Goal: Information Seeking & Learning: Check status

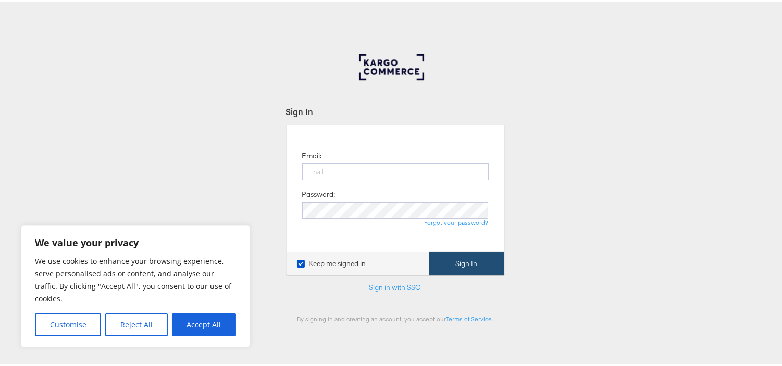
type input "[EMAIL_ADDRESS][PERSON_NAME][DOMAIN_NAME]"
click at [450, 264] on button "Sign In" at bounding box center [466, 261] width 75 height 23
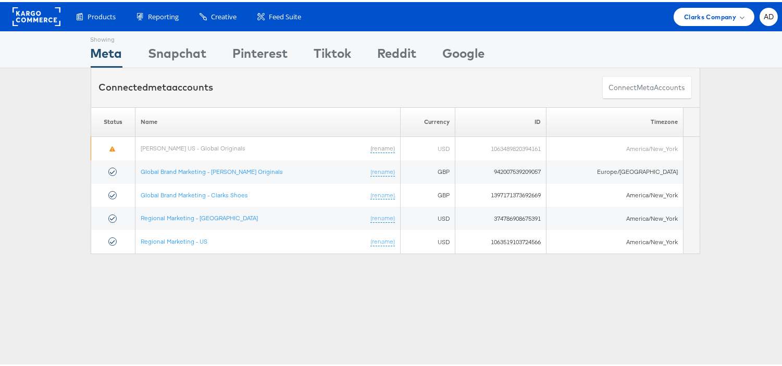
click at [320, 272] on div "Showing Meta Showing Snapchat Showing Pinterest Showing Tiktok Showing Reddit S…" at bounding box center [395, 289] width 790 height 521
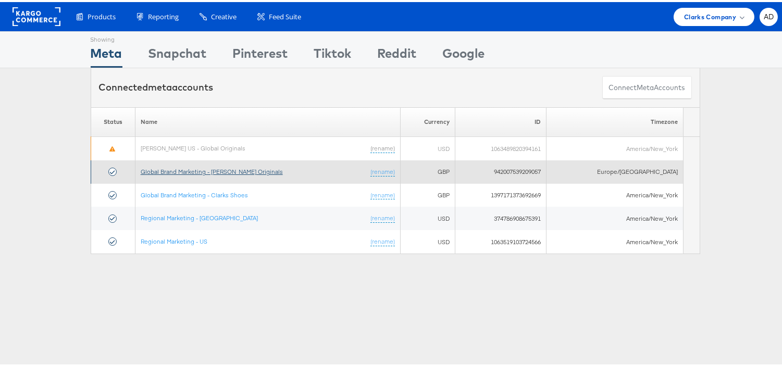
click at [241, 168] on link "Global Brand Marketing - [PERSON_NAME] Originals" at bounding box center [212, 170] width 142 height 8
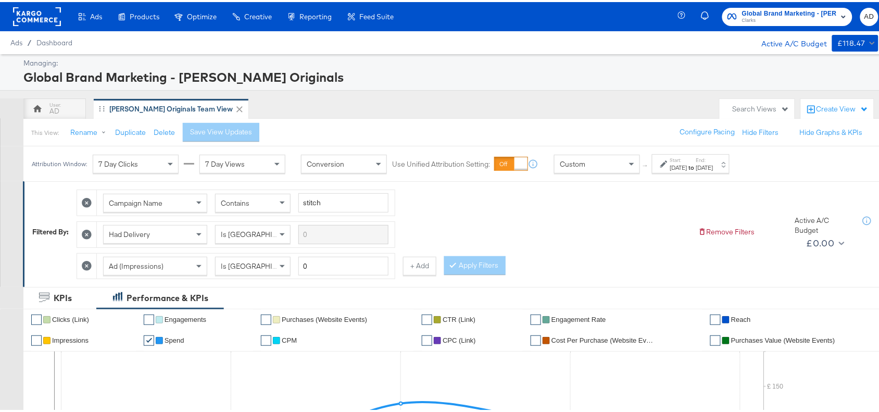
click at [687, 159] on label "Start:" at bounding box center [678, 158] width 17 height 7
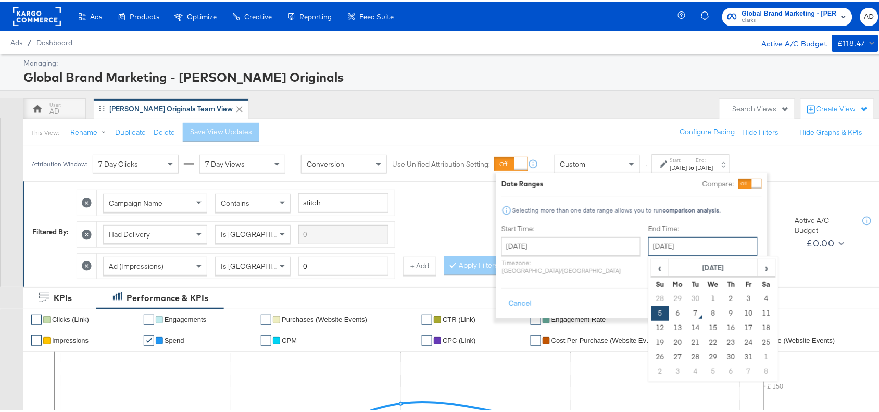
click at [655, 245] on input "[DATE]" at bounding box center [702, 244] width 109 height 19
click at [669, 317] on td "6" at bounding box center [678, 311] width 18 height 15
type input "October 6th 2025"
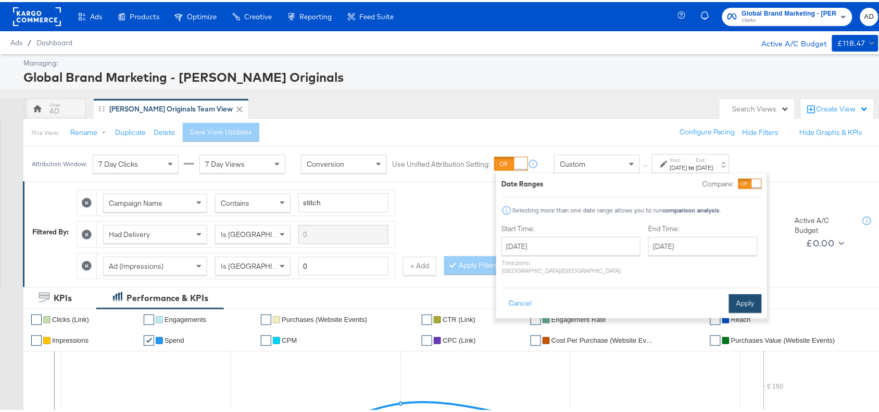
click at [756, 292] on button "Apply" at bounding box center [745, 301] width 33 height 19
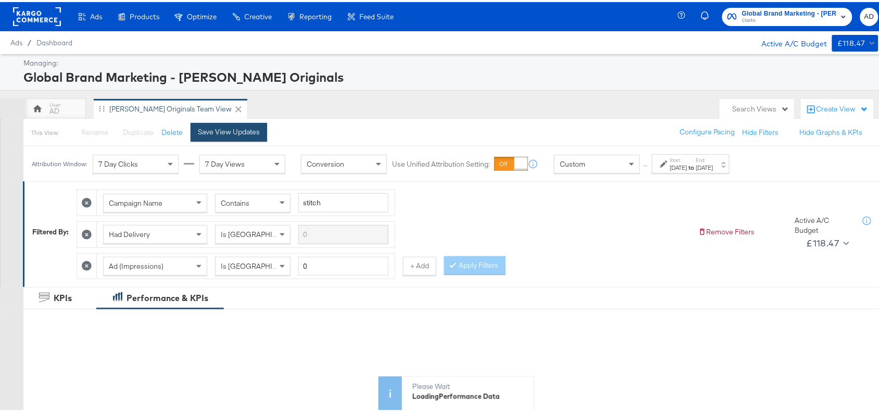
click at [244, 126] on div "Save View Updates" at bounding box center [229, 130] width 62 height 10
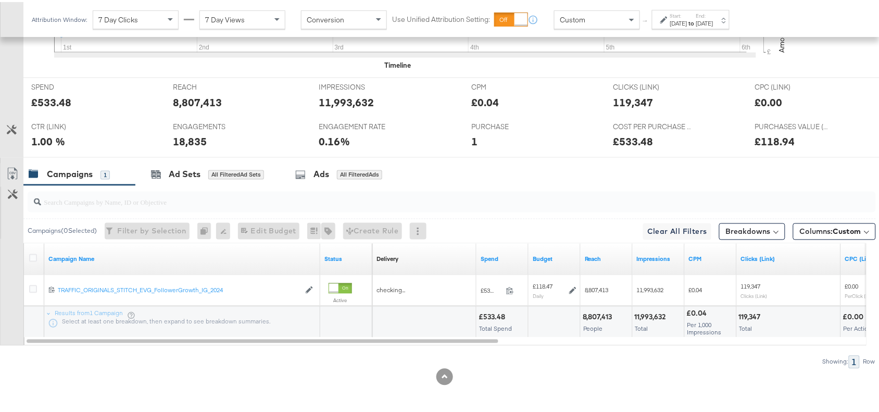
scroll to position [458, 0]
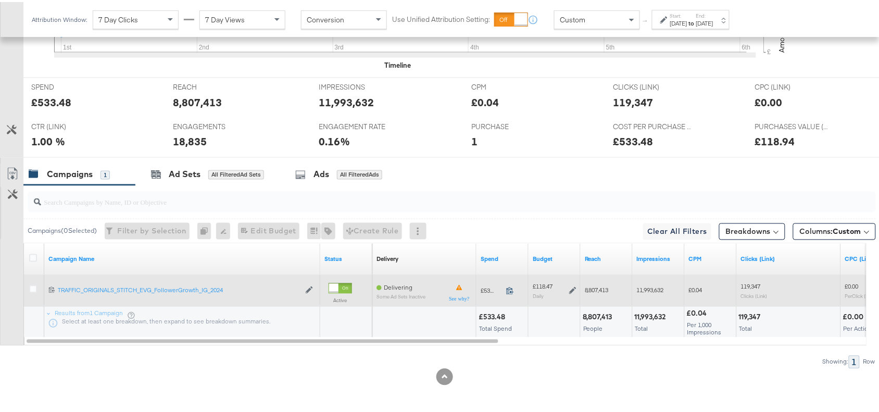
click at [510, 288] on icon at bounding box center [510, 289] width 8 height 8
click at [571, 287] on icon at bounding box center [572, 288] width 7 height 7
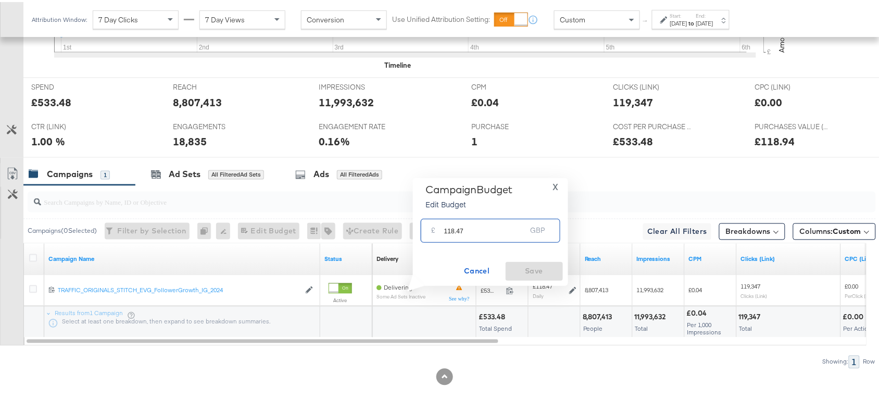
click at [475, 233] on input "118.47" at bounding box center [485, 224] width 82 height 22
paste input "£118.66"
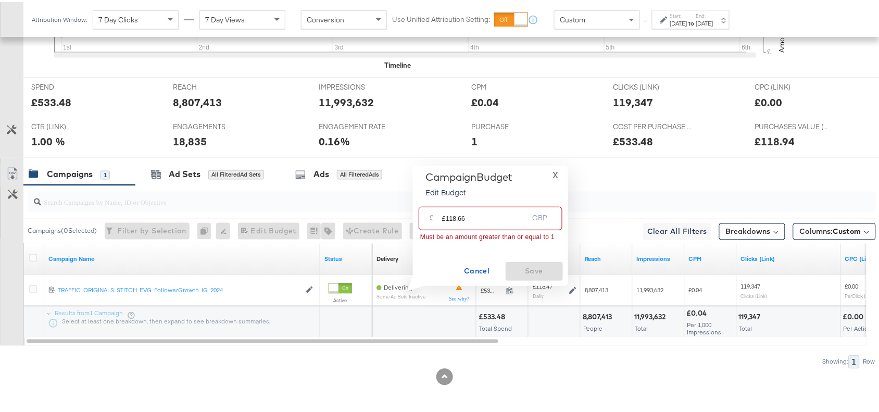
click at [446, 219] on input "£118.66" at bounding box center [485, 212] width 86 height 22
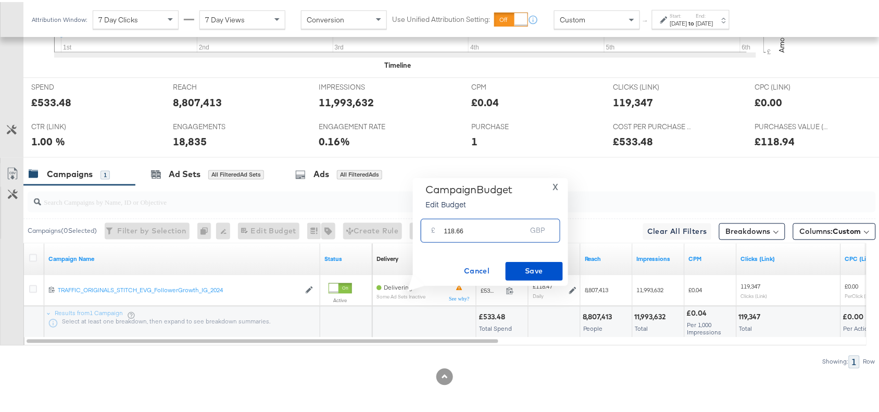
type input "118.66"
click at [531, 270] on span "Save" at bounding box center [534, 268] width 49 height 13
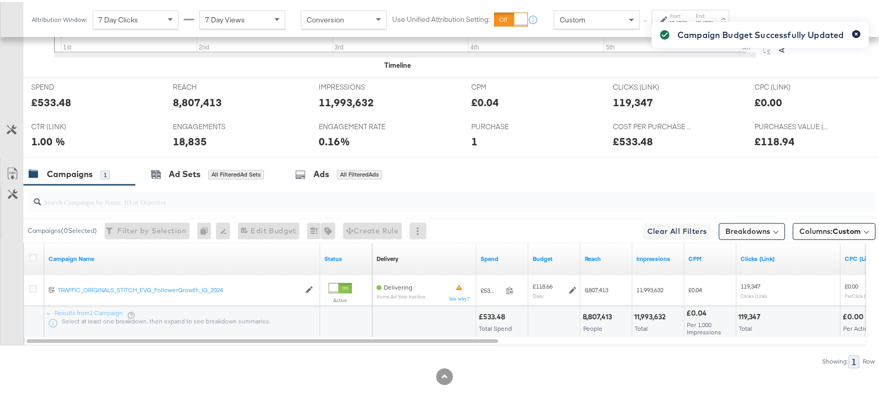
click at [855, 32] on icon "button" at bounding box center [856, 32] width 3 height 3
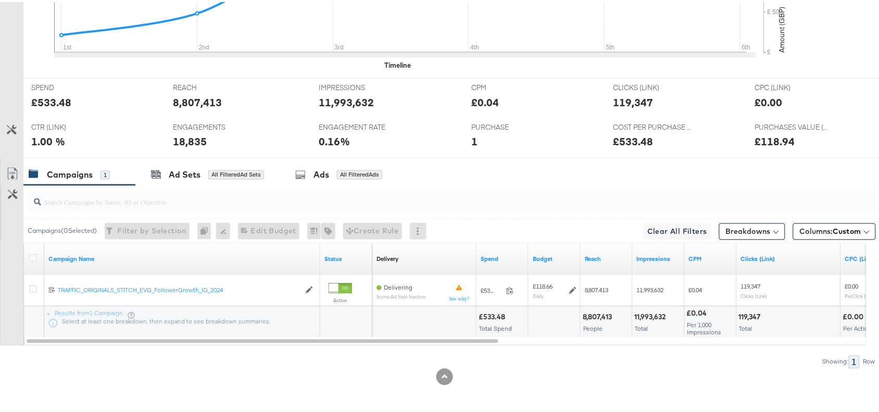
scroll to position [0, 0]
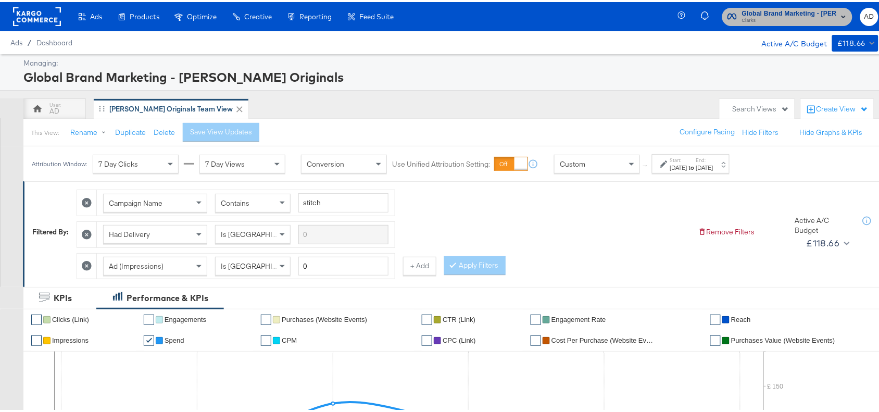
click at [800, 16] on span "Clarks" at bounding box center [789, 19] width 95 height 8
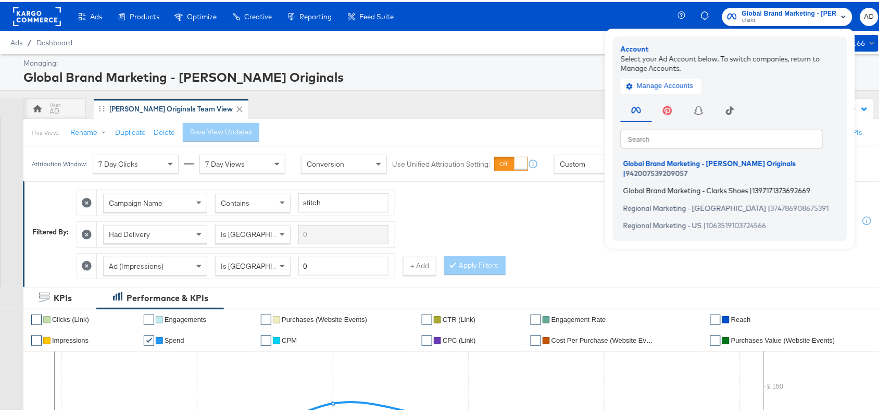
click at [667, 184] on span "Global Brand Marketing - Clarks Shoes" at bounding box center [685, 188] width 125 height 8
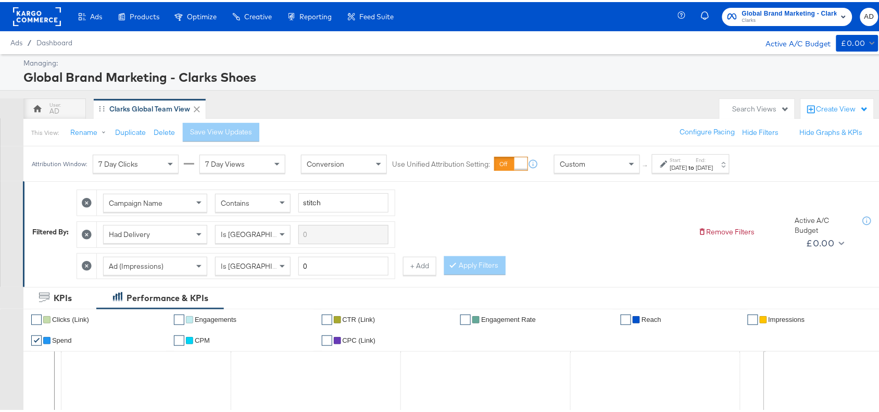
click at [714, 168] on div "Oct 5th 2025" at bounding box center [704, 165] width 17 height 8
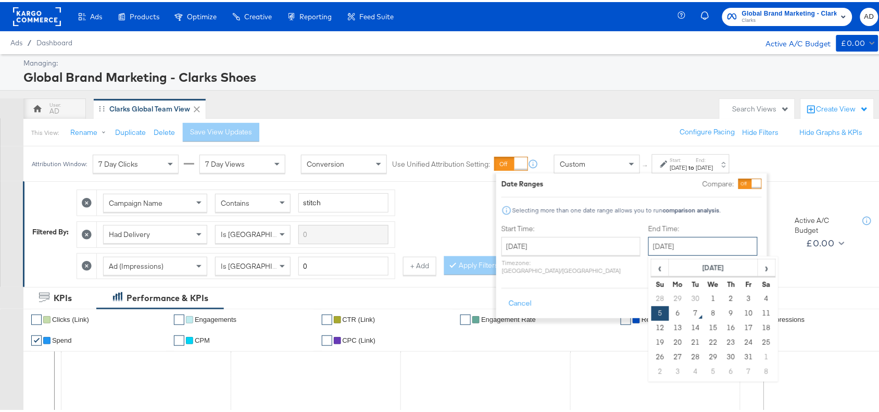
click at [694, 247] on input "[DATE]" at bounding box center [702, 244] width 109 height 19
click at [669, 314] on td "6" at bounding box center [678, 311] width 18 height 15
type input "[DATE]"
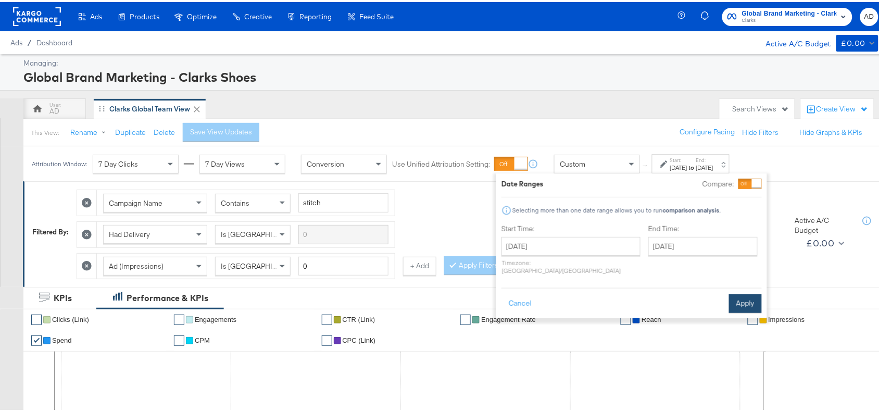
click at [744, 298] on button "Apply" at bounding box center [745, 301] width 33 height 19
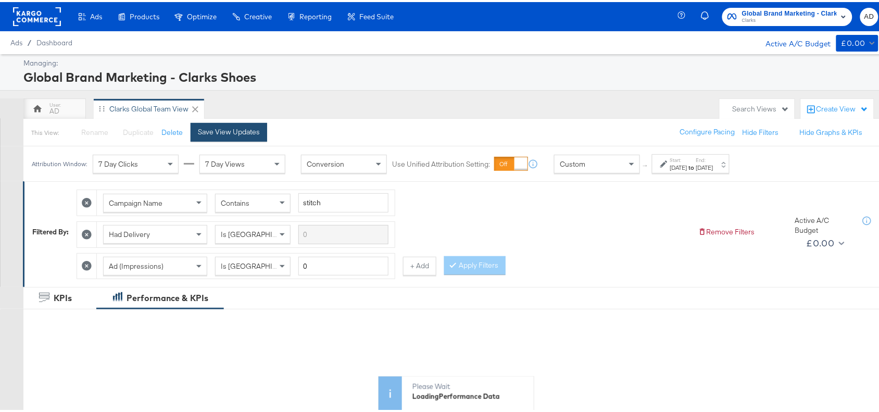
click at [228, 123] on button "Save View Updates" at bounding box center [229, 130] width 77 height 19
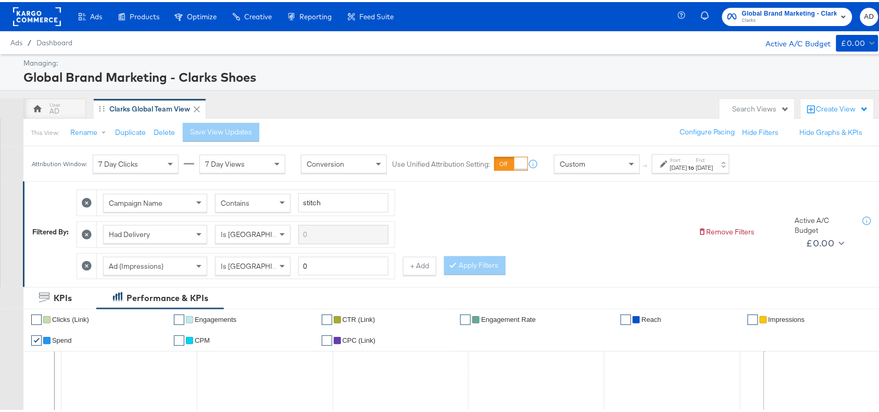
click at [691, 172] on div "Attribution Window: 7 Day Clicks 7 Day Views Conversion Use Unified Attribution…" at bounding box center [382, 161] width 719 height 35
click at [714, 166] on div "[DATE]" at bounding box center [704, 165] width 17 height 8
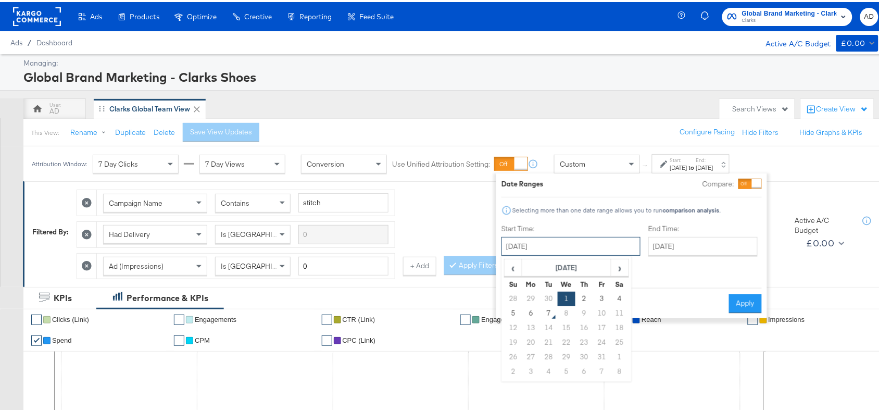
click at [549, 236] on input "October 1st 2025" at bounding box center [571, 244] width 139 height 19
click at [534, 311] on td "6" at bounding box center [531, 311] width 18 height 15
type input "[DATE]"
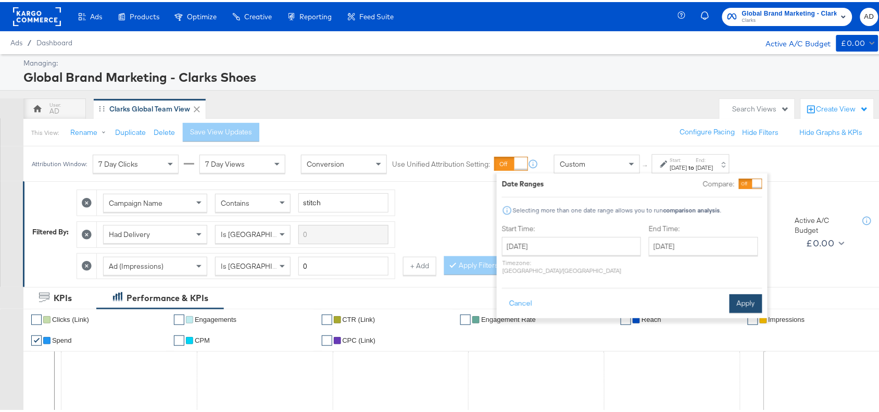
click at [754, 292] on button "Apply" at bounding box center [746, 301] width 33 height 19
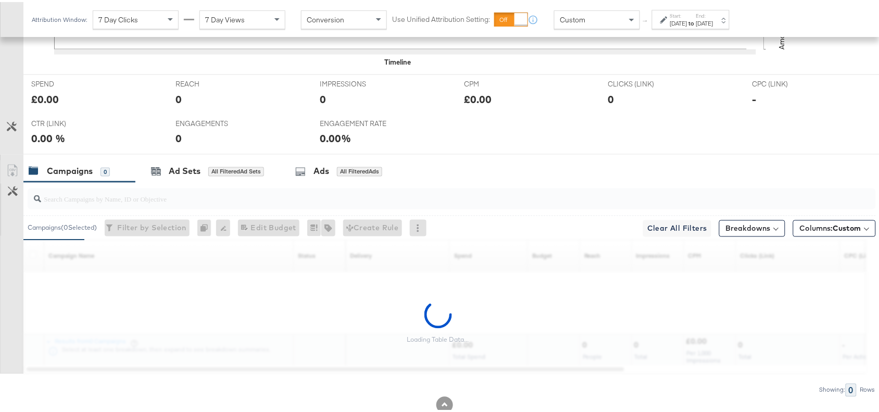
scroll to position [490, 0]
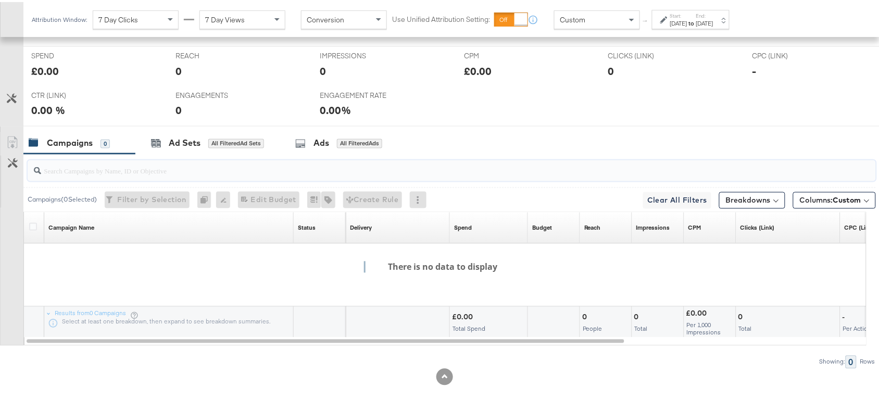
click at [598, 155] on input "search" at bounding box center [420, 165] width 758 height 20
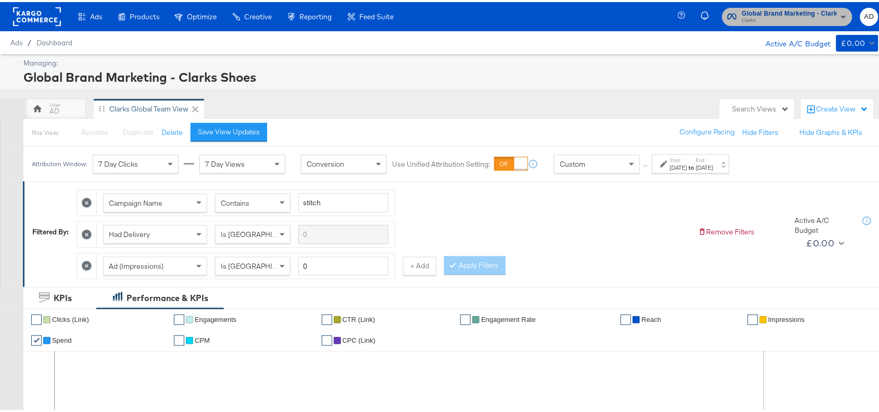
click at [769, 17] on span "Clarks" at bounding box center [789, 19] width 95 height 8
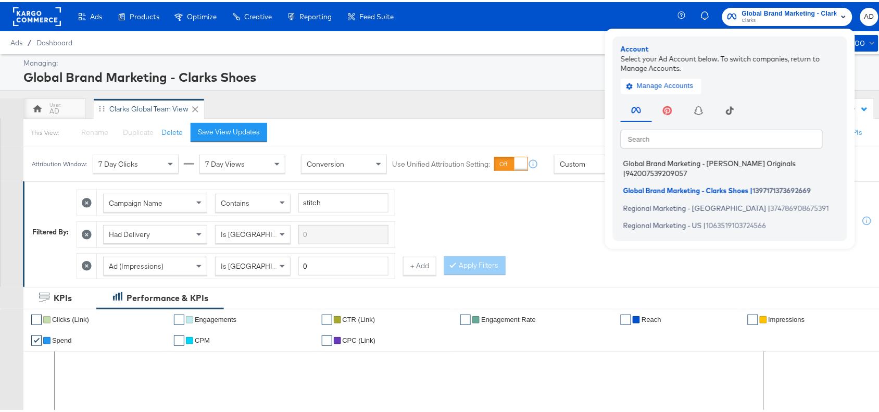
click at [656, 164] on span "Global Brand Marketing - Clarks Originals" at bounding box center [709, 161] width 172 height 8
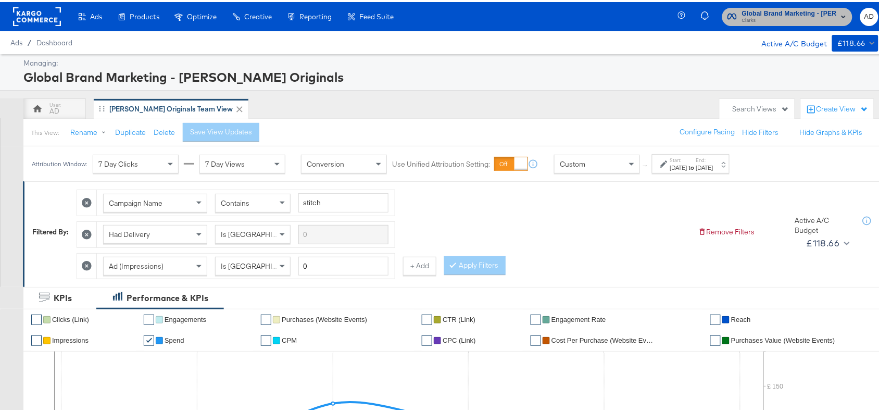
click at [776, 15] on span "Clarks" at bounding box center [789, 19] width 95 height 8
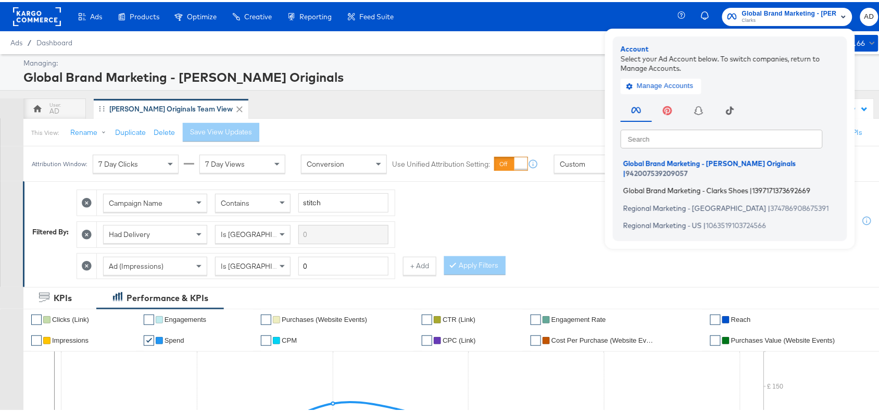
click at [658, 184] on span "Global Brand Marketing - Clarks Shoes" at bounding box center [685, 188] width 125 height 8
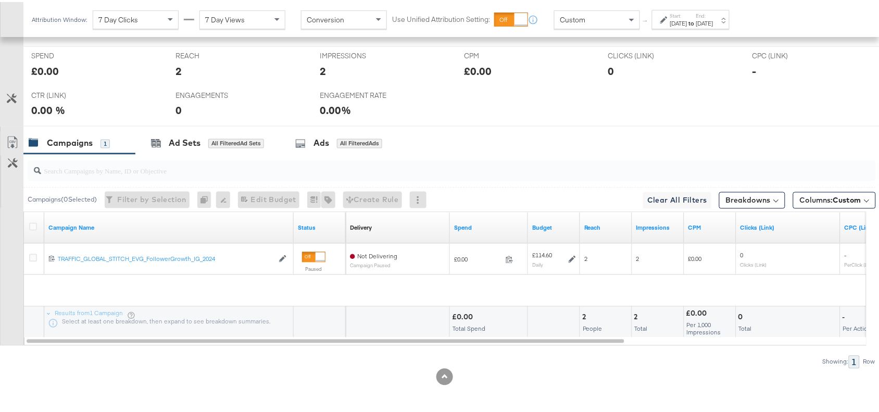
scroll to position [458, 0]
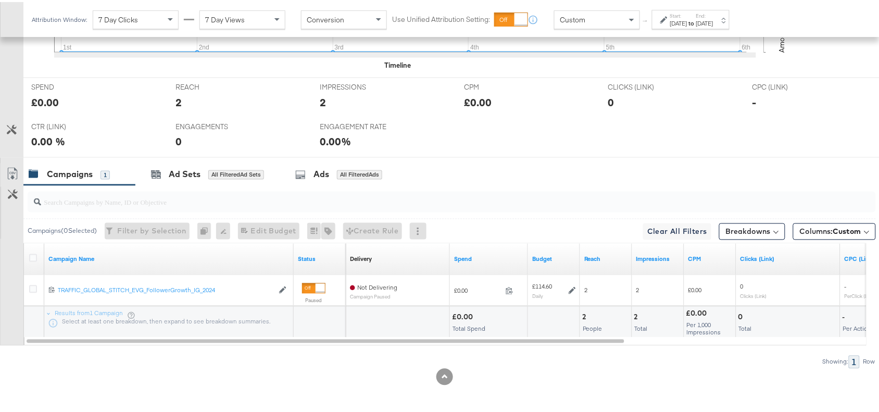
click at [662, 168] on div "Campaigns 1 Ad Sets All Filtered Ad Sets Ads All Filtered Ads" at bounding box center [456, 172] width 866 height 22
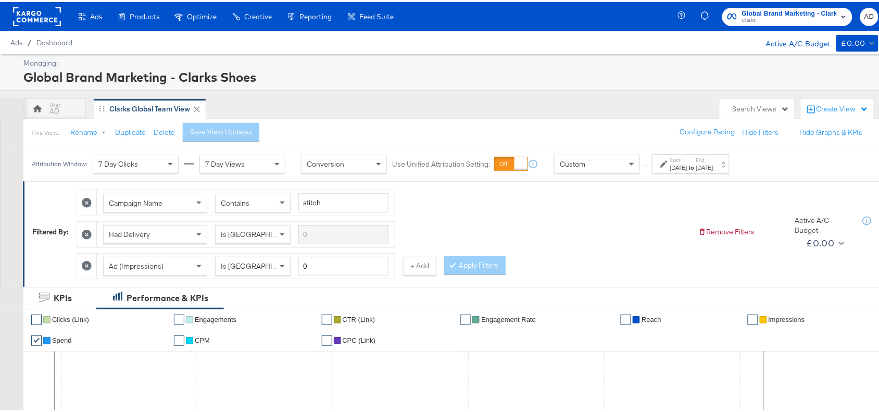
click at [782, 11] on span "Global Brand Marketing - Clarks Shoes" at bounding box center [789, 11] width 95 height 11
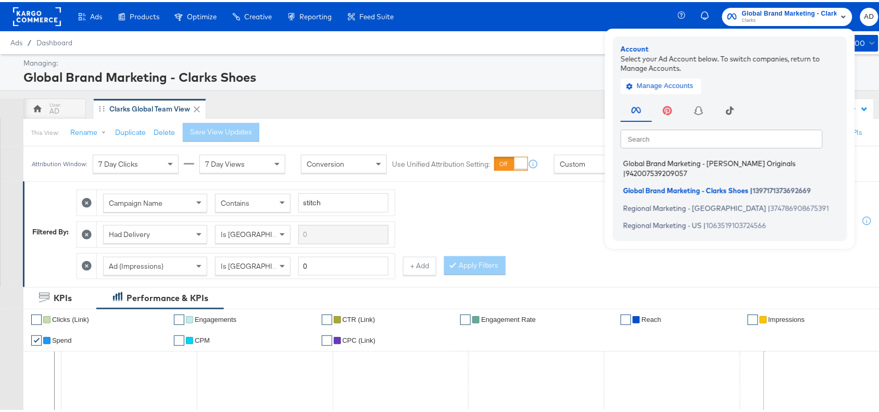
click at [673, 160] on span "Global Brand Marketing - [PERSON_NAME] Originals" at bounding box center [709, 161] width 172 height 8
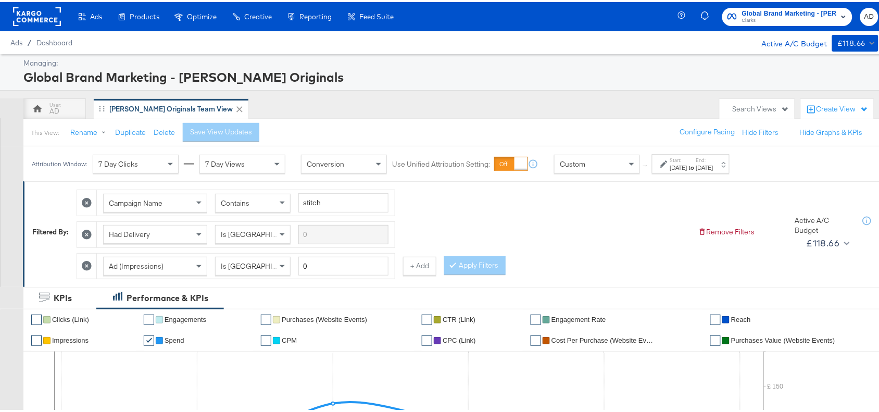
click at [714, 164] on div "[DATE]" at bounding box center [704, 165] width 17 height 8
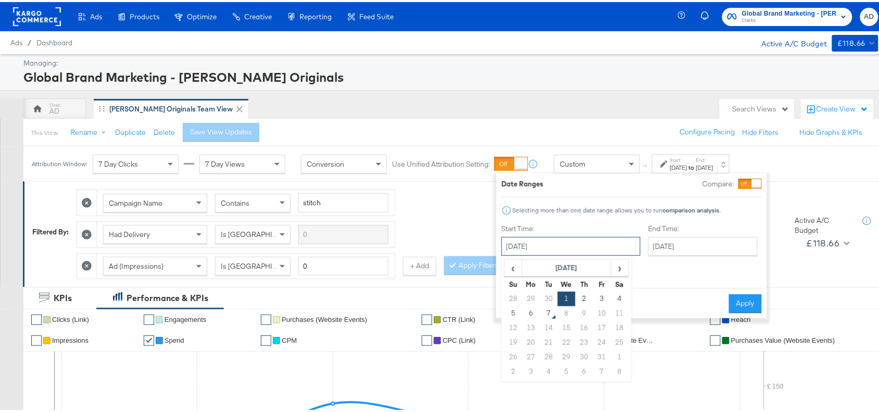
click at [568, 240] on input "[DATE]" at bounding box center [571, 244] width 139 height 19
click at [511, 309] on td "5" at bounding box center [514, 311] width 18 height 15
type input "[DATE]"
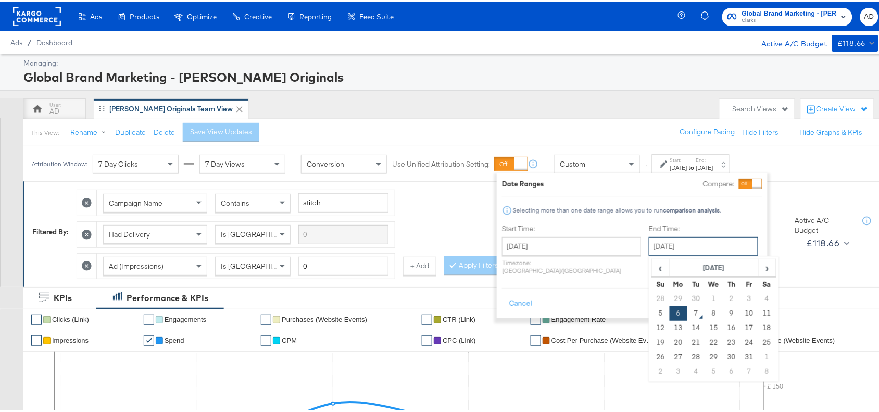
click at [670, 242] on input "[DATE]" at bounding box center [703, 244] width 109 height 19
click at [652, 314] on td "5" at bounding box center [661, 311] width 18 height 15
type input "[DATE]"
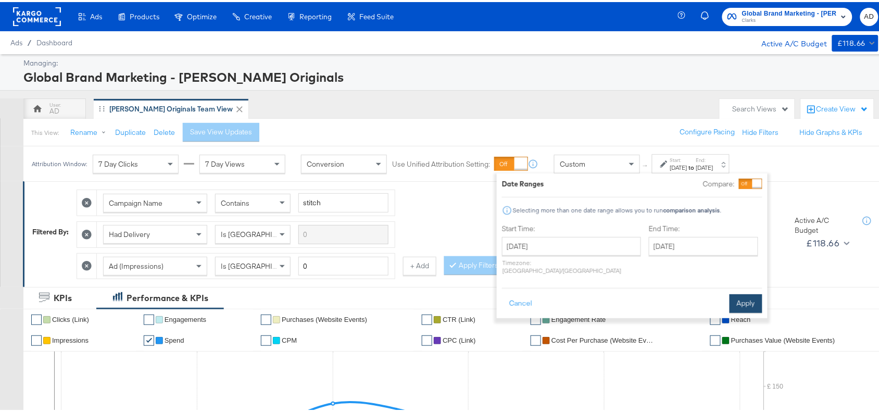
click at [743, 292] on button "Apply" at bounding box center [746, 301] width 33 height 19
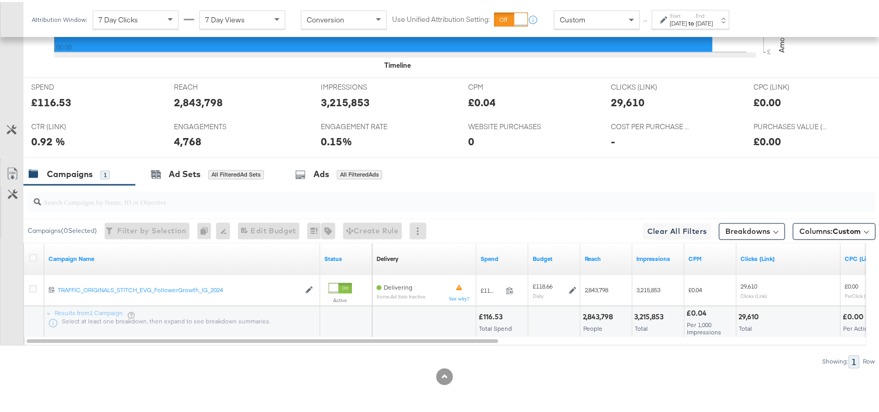
scroll to position [458, 0]
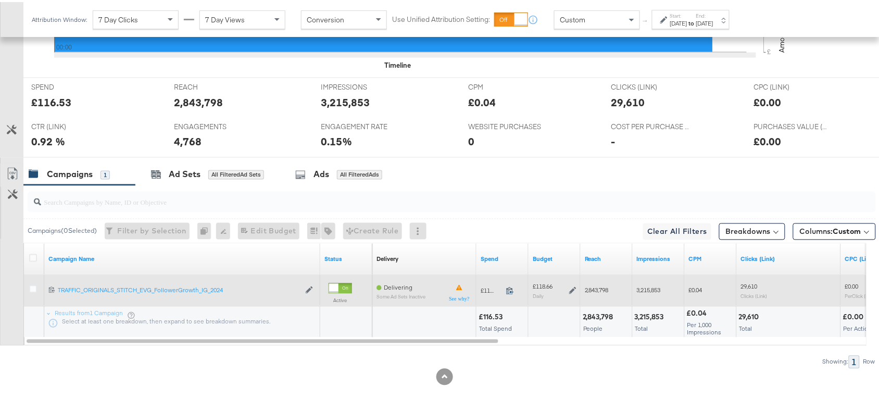
click at [508, 288] on icon at bounding box center [510, 289] width 8 height 8
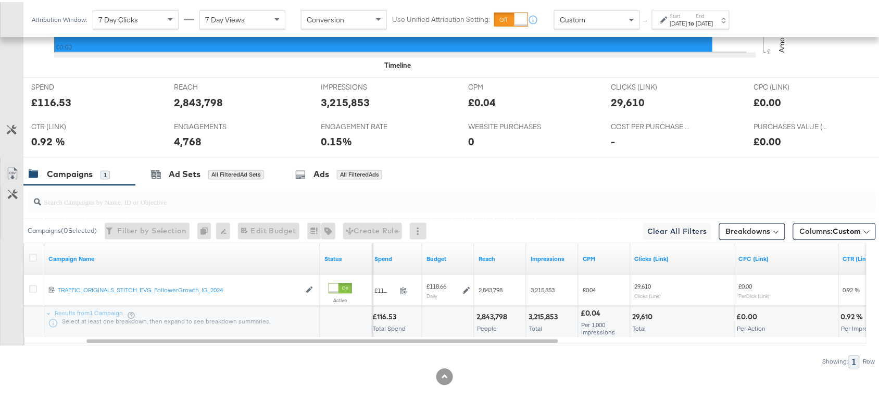
click at [542, 319] on div "3,215,853" at bounding box center [545, 315] width 32 height 10
copy div "3,215,853"
click at [542, 319] on div "3,215,853" at bounding box center [545, 315] width 32 height 10
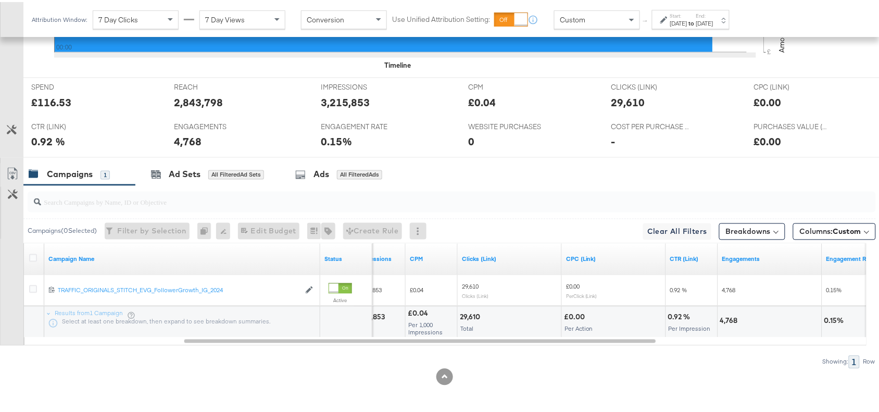
click at [464, 314] on div "29,610" at bounding box center [471, 315] width 23 height 10
copy div "29,610"
click at [464, 314] on div "29,610" at bounding box center [471, 315] width 23 height 10
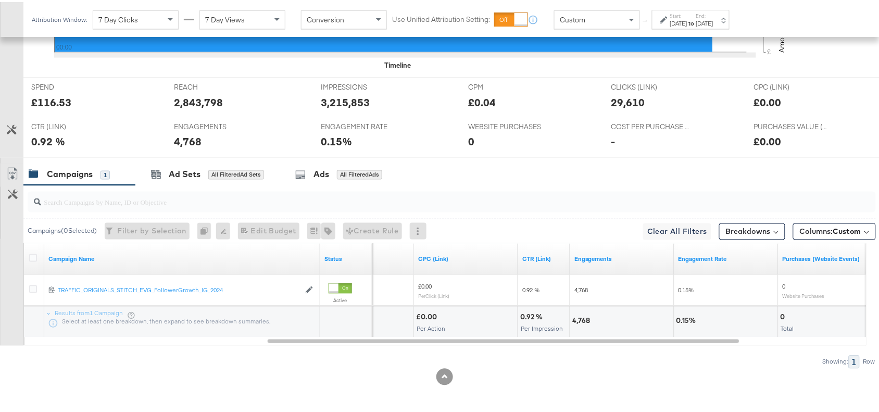
click at [579, 317] on div "4,768" at bounding box center [582, 319] width 21 height 10
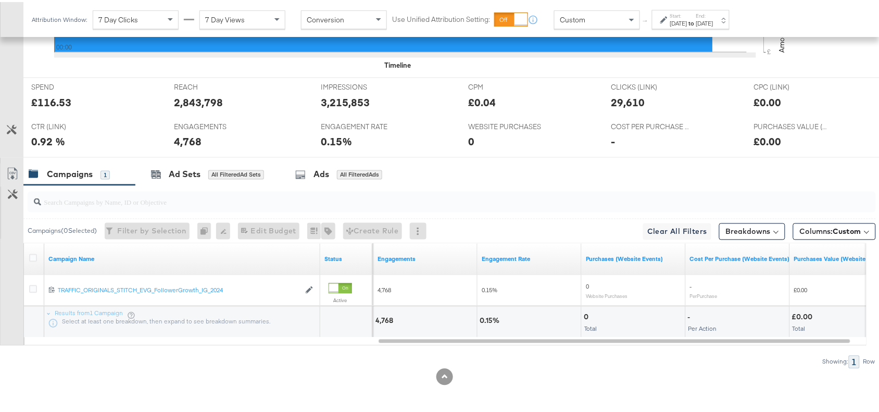
click at [683, 25] on div "[DATE]" at bounding box center [678, 21] width 17 height 8
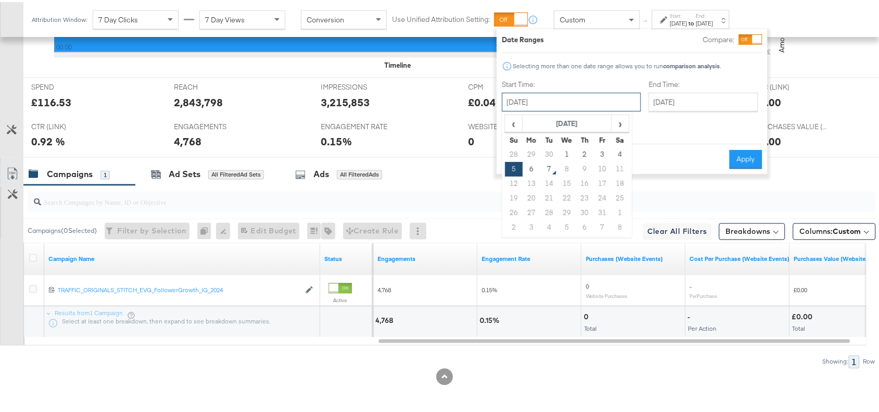
click at [574, 95] on input "[DATE]" at bounding box center [571, 100] width 139 height 19
click at [532, 168] on td "6" at bounding box center [532, 167] width 18 height 15
type input "[DATE]"
click at [739, 154] on button "Apply" at bounding box center [746, 157] width 33 height 19
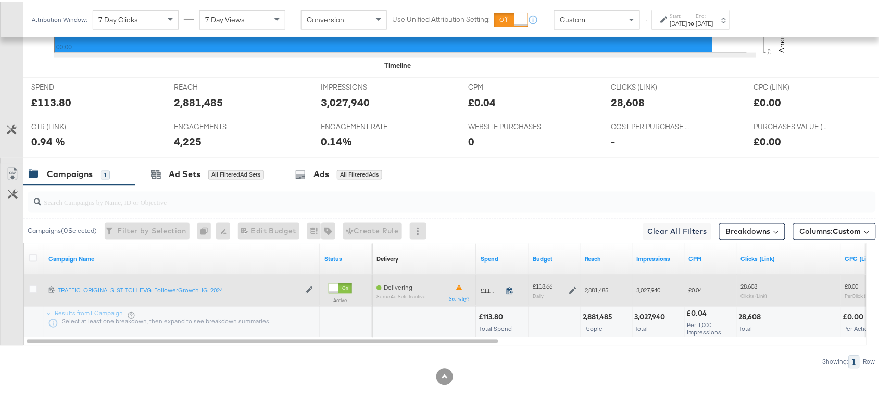
click at [511, 287] on icon at bounding box center [510, 289] width 8 height 8
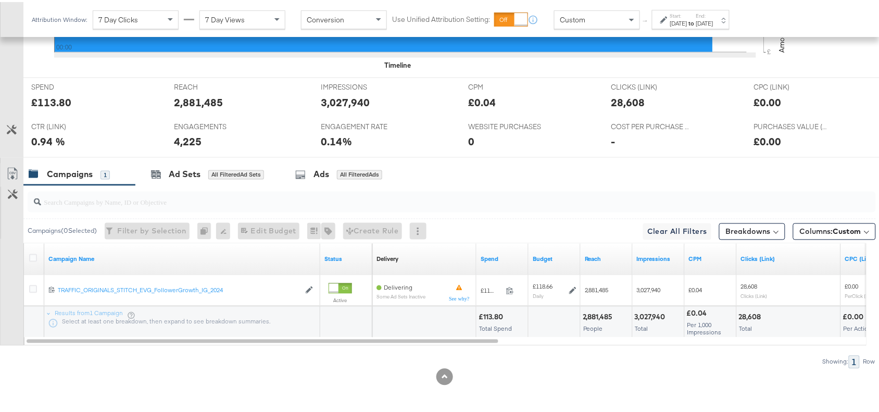
click at [618, 315] on div at bounding box center [623, 315] width 14 height 10
click at [598, 314] on div "2,881,485" at bounding box center [599, 315] width 33 height 10
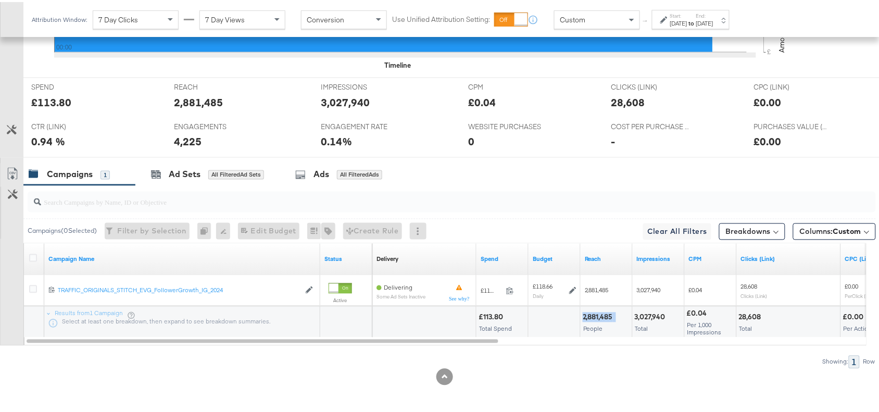
click at [598, 314] on div "2,881,485" at bounding box center [599, 315] width 33 height 10
copy div "2,881,485"
click at [653, 311] on div "3,027,940" at bounding box center [652, 315] width 34 height 10
copy div "3,027,940"
click at [653, 311] on div "3,027,940" at bounding box center [652, 315] width 34 height 10
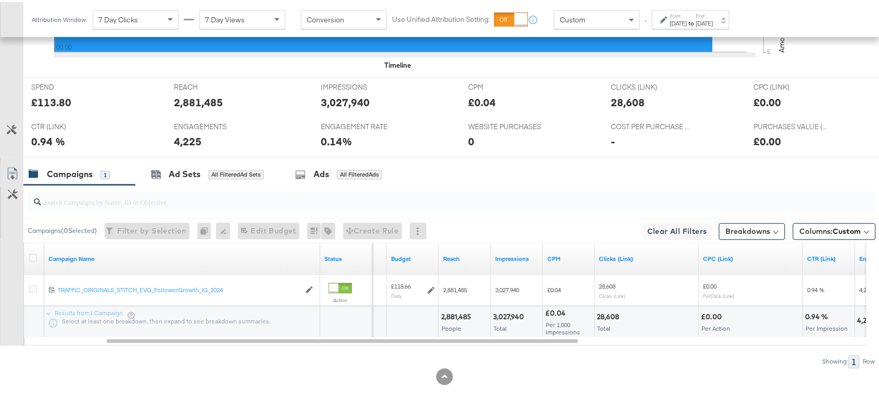
click at [603, 316] on div "28,608" at bounding box center [610, 315] width 26 height 10
copy div "28,608"
click at [603, 316] on div "28,608" at bounding box center [610, 315] width 26 height 10
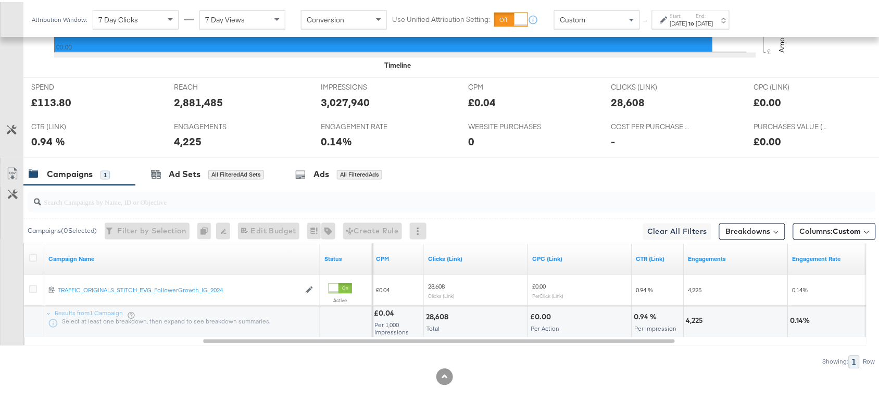
click at [689, 318] on div "4,225" at bounding box center [696, 319] width 20 height 10
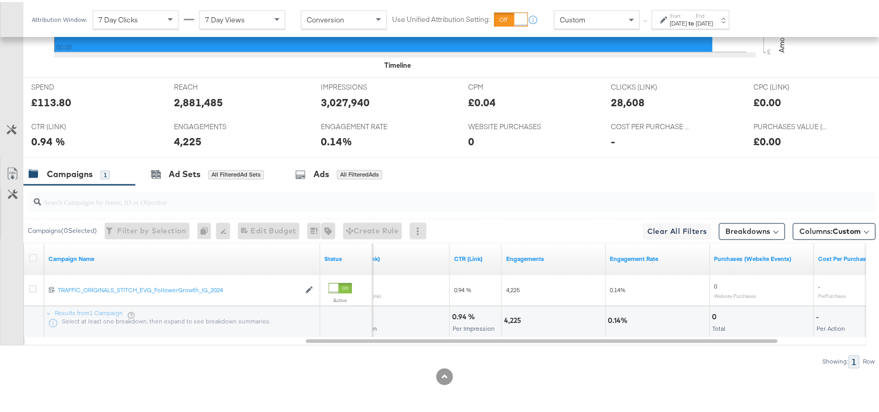
click at [715, 312] on div "0" at bounding box center [716, 315] width 8 height 10
copy div "0"
click at [715, 312] on div "0" at bounding box center [716, 315] width 8 height 10
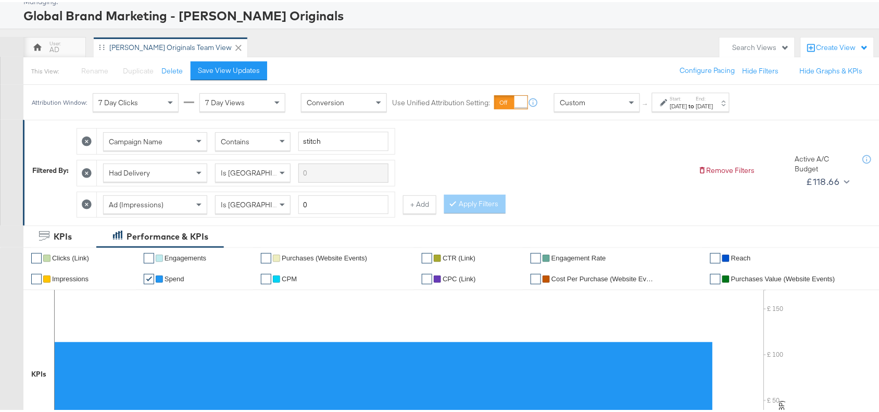
scroll to position [0, 0]
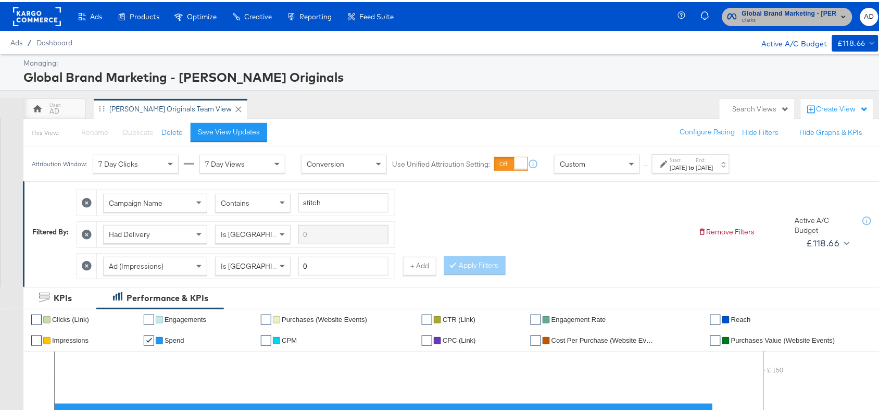
click at [809, 11] on span "Global Brand Marketing - [PERSON_NAME] Originals" at bounding box center [789, 11] width 95 height 11
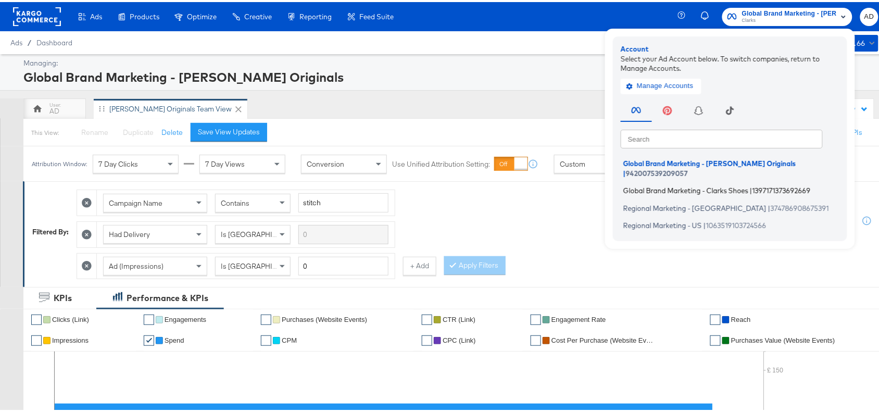
click at [647, 184] on span "Global Brand Marketing - Clarks Shoes" at bounding box center [685, 188] width 125 height 8
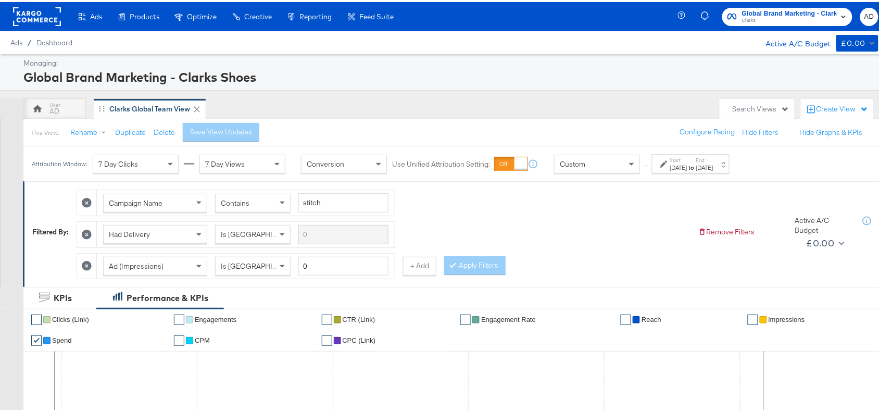
drag, startPoint x: 708, startPoint y: 173, endPoint x: 733, endPoint y: 168, distance: 25.0
click at [733, 168] on div "Attribution Window: 7 Day Clicks 7 Day Views Conversion Use Unified Attribution…" at bounding box center [382, 161] width 719 height 35
click at [714, 168] on div "[DATE]" at bounding box center [704, 165] width 17 height 8
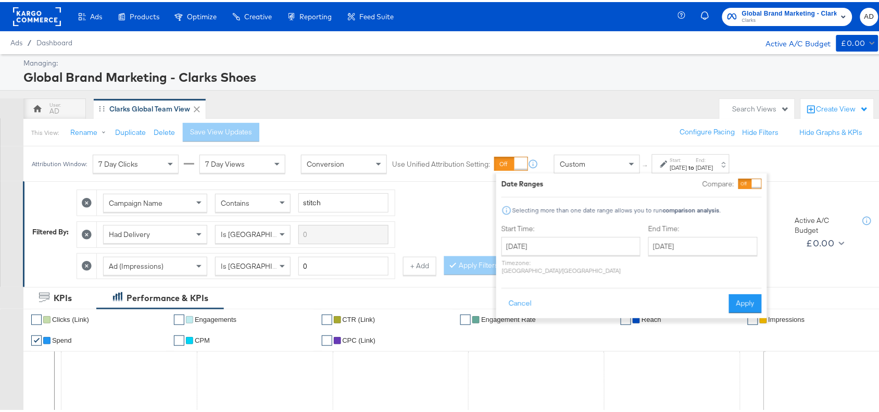
click at [592, 254] on div "[DATE] ‹ [DATE] › Su Mo Tu We Th Fr Sa 28 29 30 1 2 3 4 5 6 7 8 9 10 11 12 13 1…" at bounding box center [571, 253] width 139 height 37
click at [600, 249] on input "[DATE]" at bounding box center [571, 244] width 139 height 19
click at [513, 317] on td "5" at bounding box center [514, 311] width 18 height 15
type input "[DATE]"
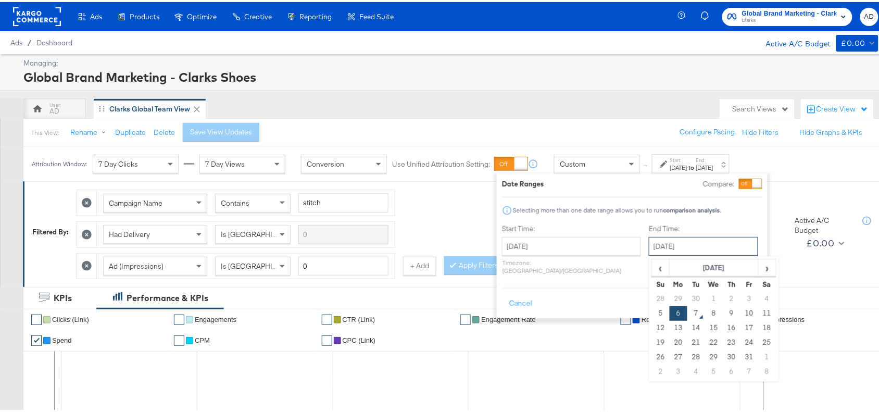
click at [714, 243] on input "[DATE]" at bounding box center [703, 244] width 109 height 19
click at [652, 315] on td "5" at bounding box center [661, 311] width 18 height 15
type input "[DATE]"
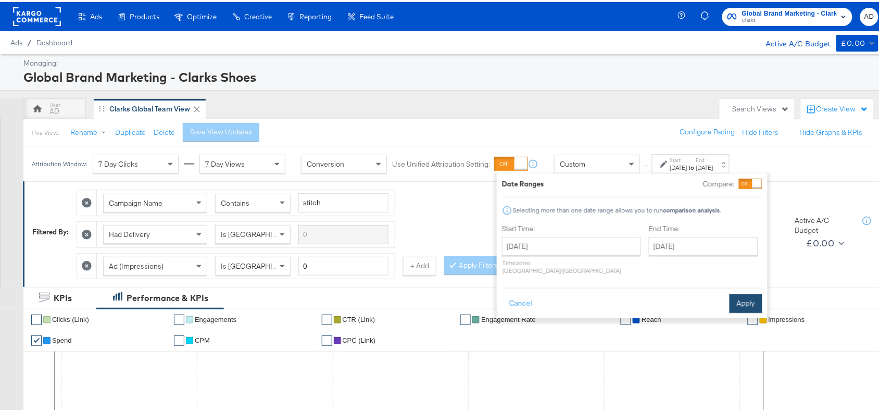
click at [741, 293] on button "Apply" at bounding box center [746, 301] width 33 height 19
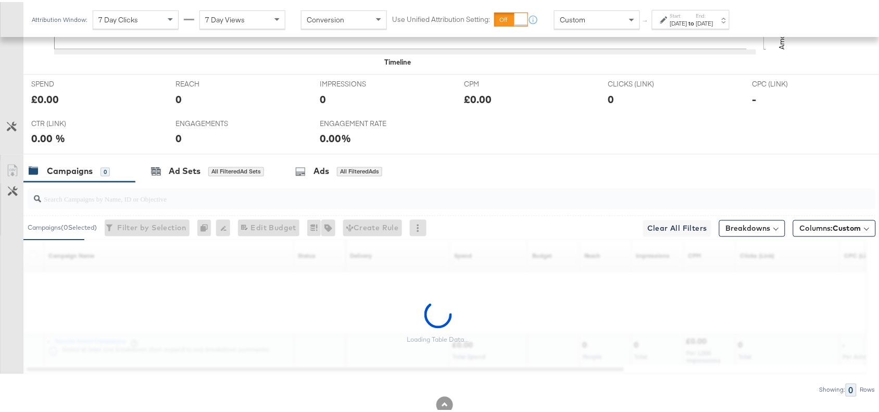
scroll to position [490, 0]
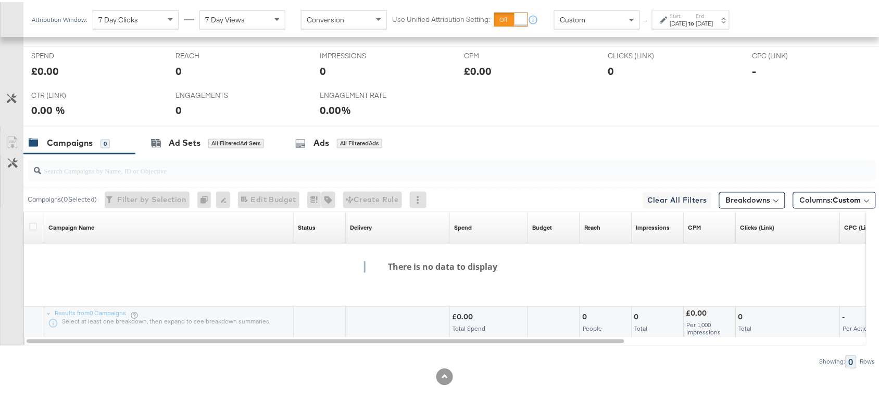
click at [696, 22] on strong "to" at bounding box center [691, 21] width 9 height 8
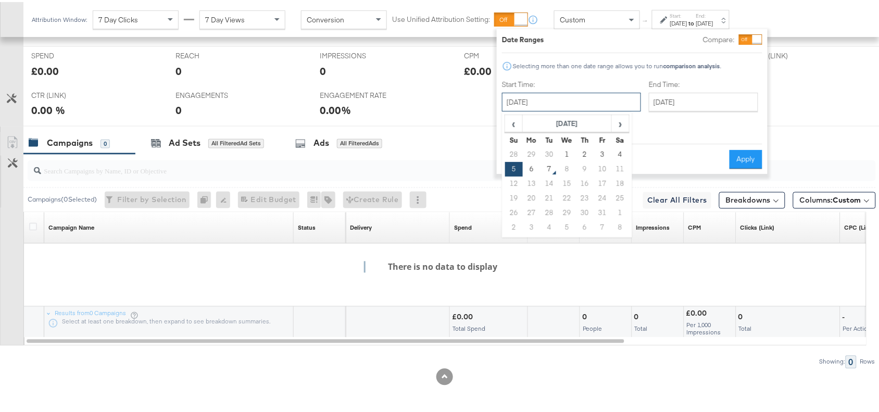
click at [595, 97] on input "[DATE]" at bounding box center [571, 100] width 139 height 19
click at [533, 170] on td "6" at bounding box center [532, 167] width 18 height 15
type input "[DATE]"
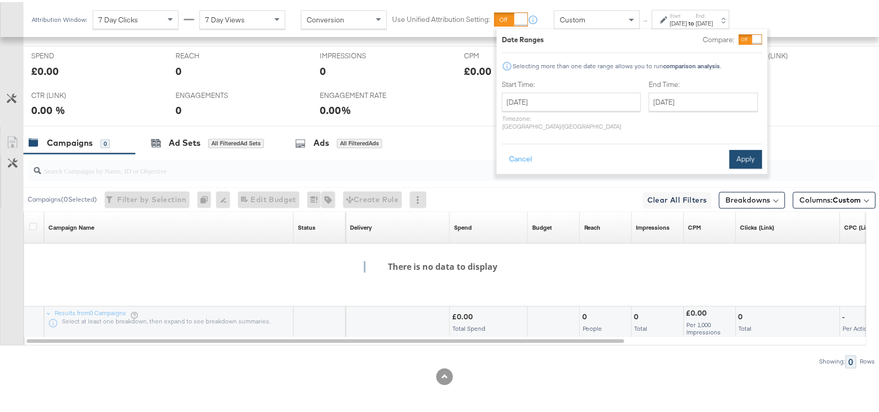
click at [746, 148] on button "Apply" at bounding box center [746, 157] width 33 height 19
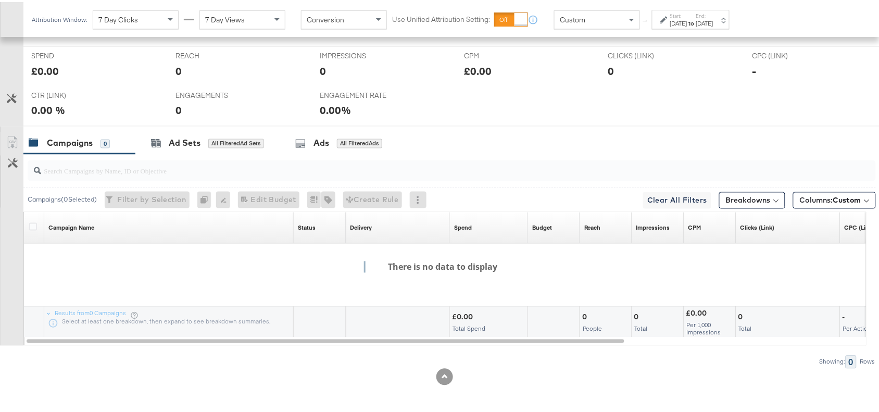
click at [552, 140] on div "Campaigns 0 Ad Sets All Filtered Ad Sets Ads All Filtered Ads" at bounding box center [456, 141] width 866 height 22
click at [616, 103] on div "SPEND SPEND £0.00 REACH REACH 0 IMPRESSIONS IMPRESSIONS 0 CPM CPM £0.00 CLICKS …" at bounding box center [456, 84] width 866 height 80
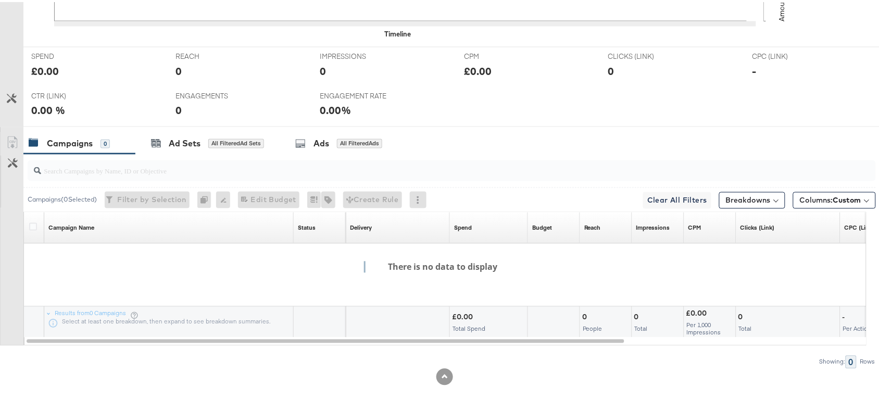
scroll to position [0, 0]
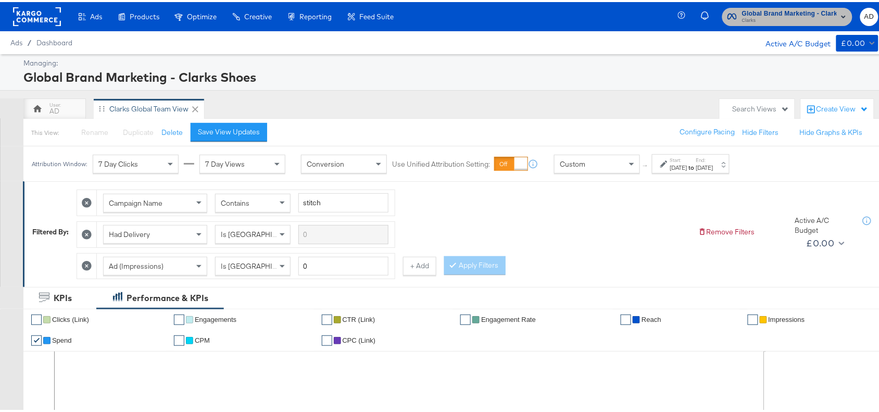
click at [769, 15] on span "Clarks" at bounding box center [789, 19] width 95 height 8
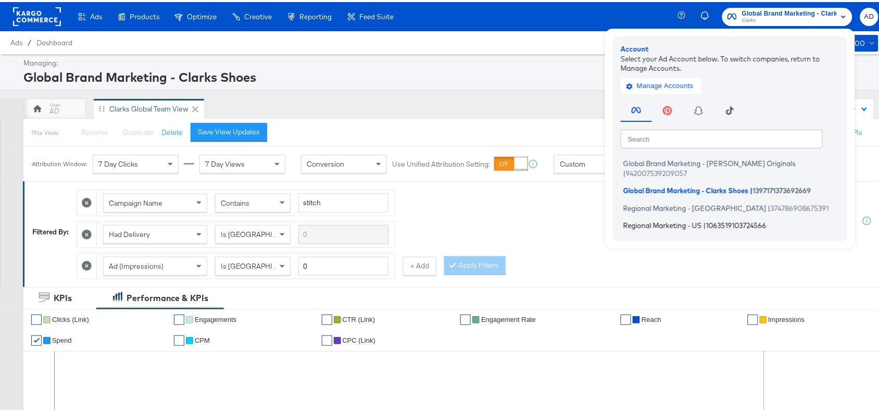
click at [639, 219] on span "Regional Marketing - US" at bounding box center [662, 223] width 79 height 8
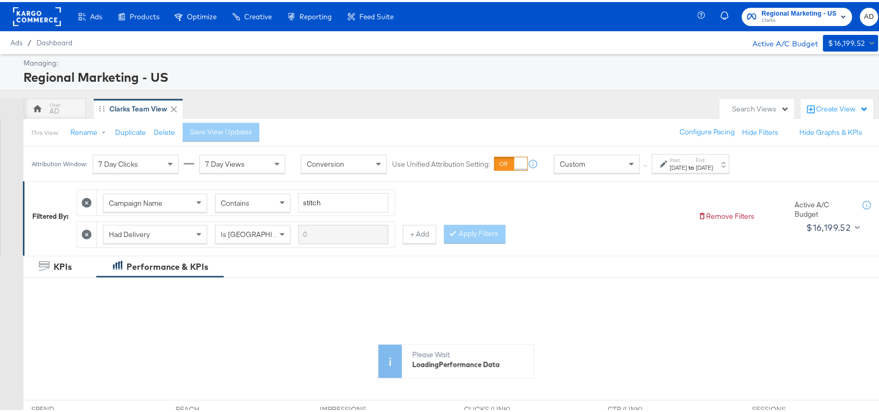
click at [687, 160] on label "Start:" at bounding box center [678, 158] width 17 height 7
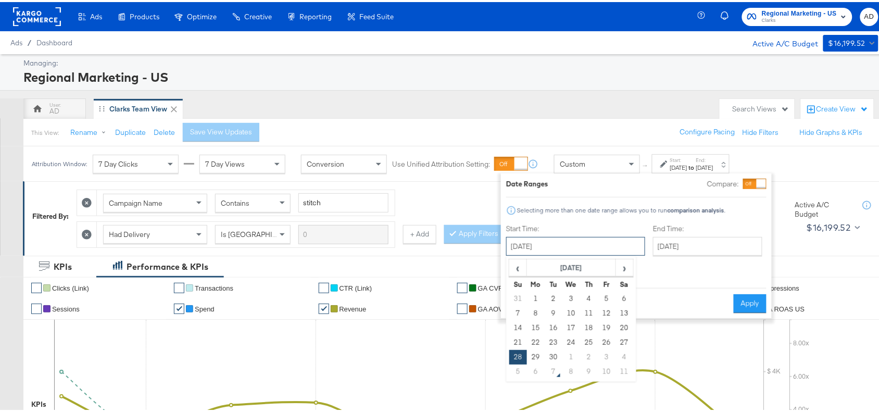
click at [596, 251] on input "[DATE]" at bounding box center [575, 244] width 139 height 19
click at [618, 264] on span "›" at bounding box center [625, 266] width 16 height 16
click at [524, 310] on td "5" at bounding box center [518, 311] width 18 height 15
type input "[DATE]"
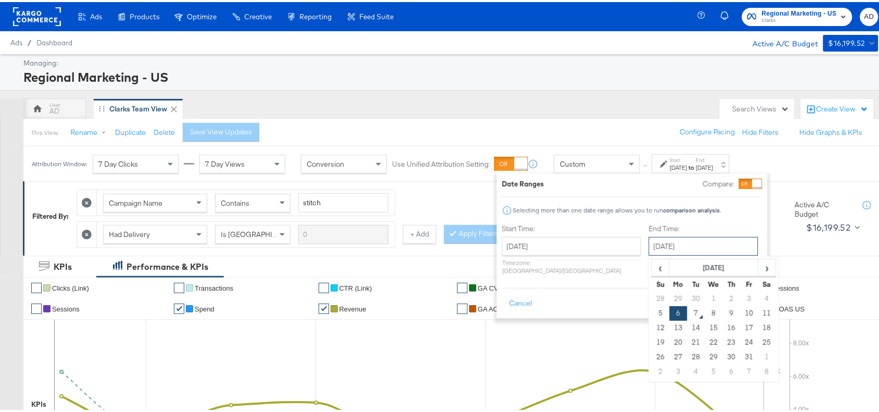
click at [702, 253] on input "[DATE]" at bounding box center [703, 244] width 109 height 19
click at [652, 314] on td "5" at bounding box center [661, 311] width 18 height 15
type input "[DATE]"
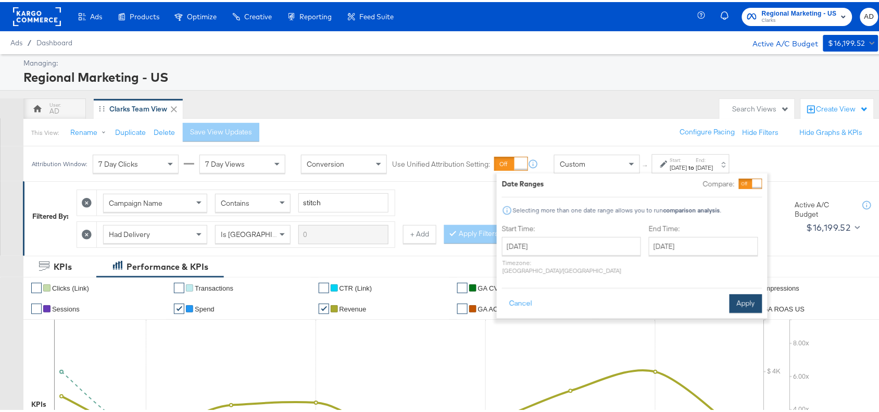
click at [756, 292] on button "Apply" at bounding box center [746, 301] width 33 height 19
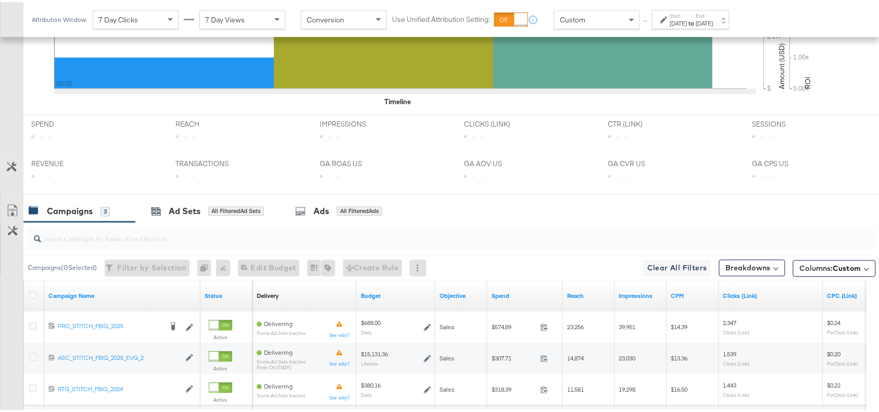
scroll to position [489, 0]
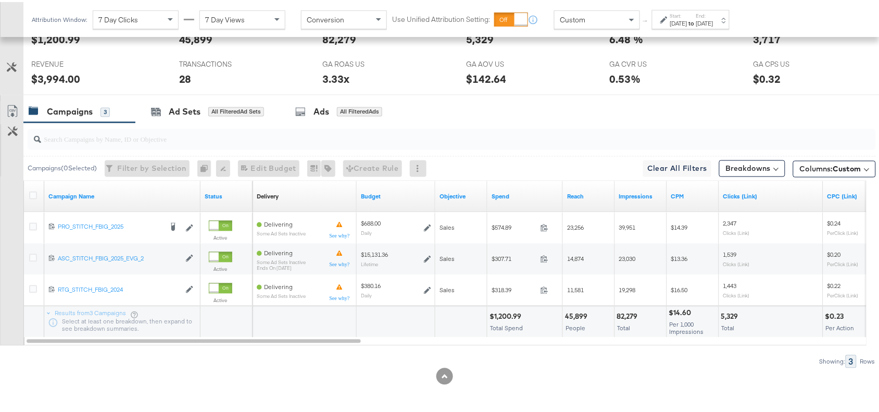
click at [503, 314] on div "$1,200.99" at bounding box center [507, 315] width 35 height 10
copy div "1,200.99"
click at [625, 314] on div "82,279" at bounding box center [629, 315] width 24 height 10
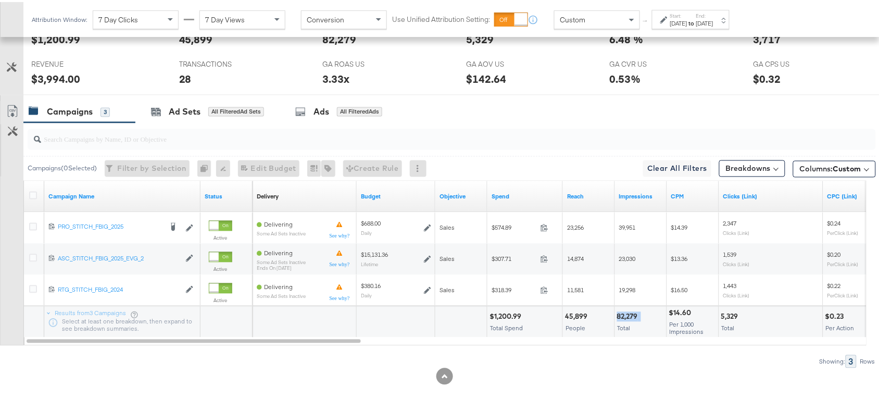
copy div "82,279"
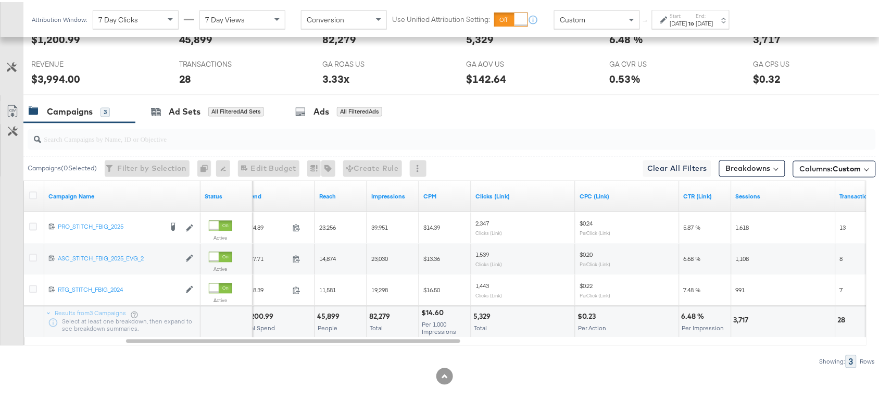
click at [477, 314] on div "5,329" at bounding box center [483, 315] width 20 height 10
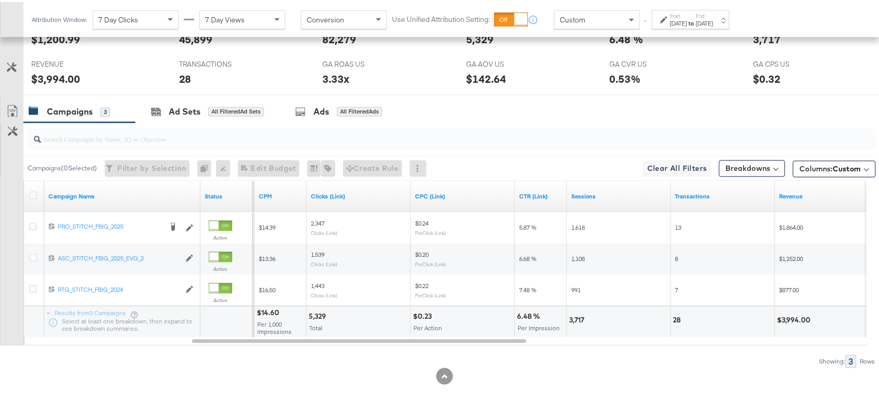
click at [572, 316] on div "3,717" at bounding box center [578, 319] width 18 height 10
copy div "3,717"
click at [572, 316] on div "3,717" at bounding box center [578, 319] width 18 height 10
click at [675, 317] on div "28" at bounding box center [678, 319] width 11 height 10
copy div "28"
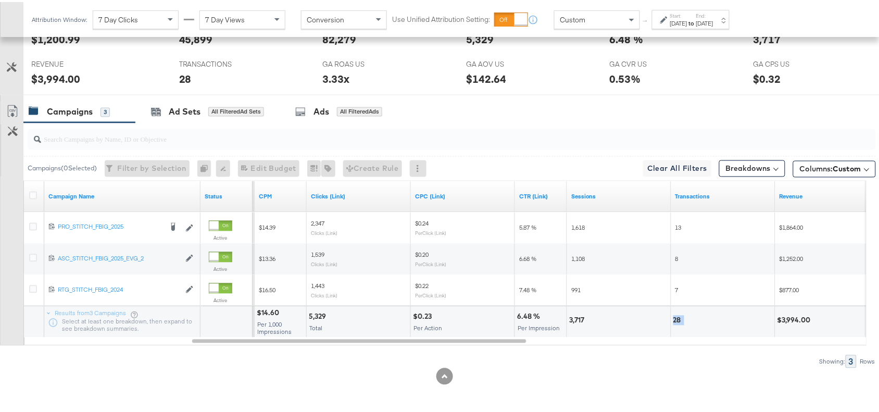
click at [675, 317] on div "28" at bounding box center [678, 319] width 11 height 10
click at [793, 318] on div "$3,994.00" at bounding box center [796, 319] width 36 height 10
copy div "3,994.00"
click at [793, 318] on div "$3,994.00" at bounding box center [796, 319] width 36 height 10
click at [687, 10] on label "Start:" at bounding box center [678, 13] width 17 height 7
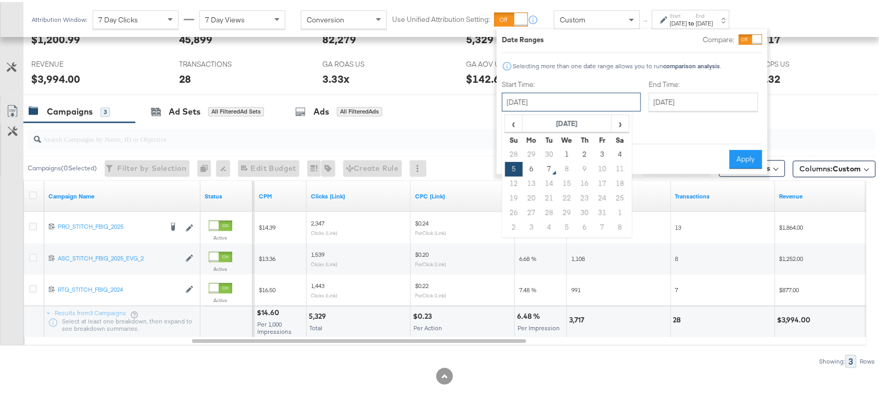
click at [581, 94] on input "[DATE]" at bounding box center [571, 100] width 139 height 19
click at [527, 168] on td "6" at bounding box center [532, 167] width 18 height 15
type input "[DATE]"
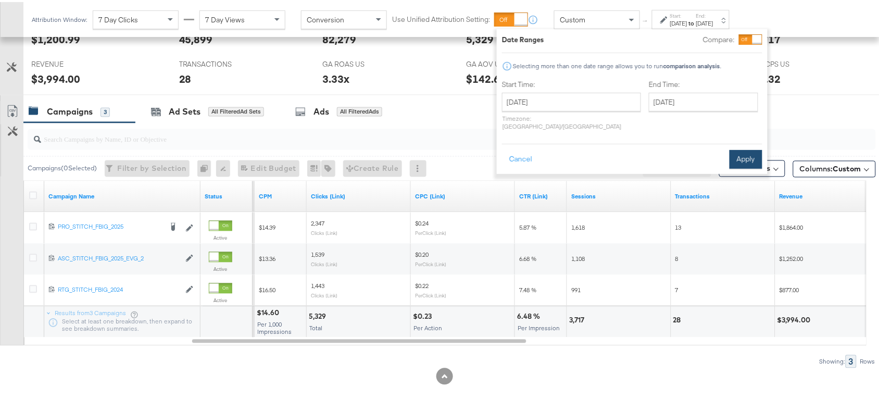
click at [748, 151] on button "Apply" at bounding box center [746, 157] width 33 height 19
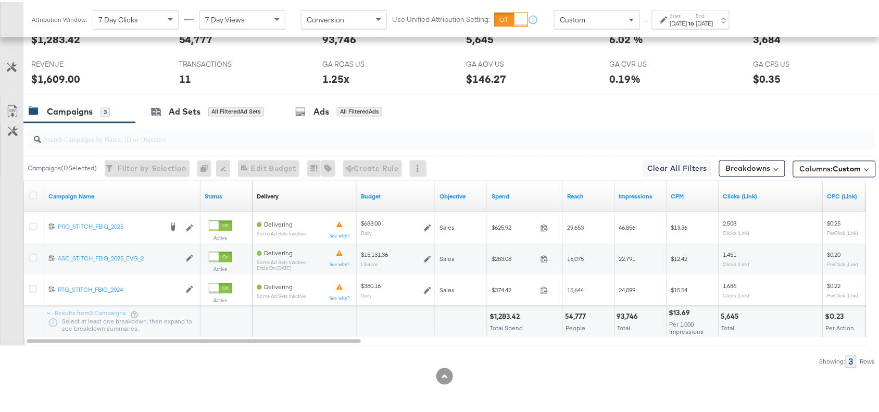
click at [494, 314] on div "$1,283.42" at bounding box center [506, 315] width 33 height 10
copy div "1,283.42"
click at [494, 314] on div "$1,283.42" at bounding box center [506, 315] width 33 height 10
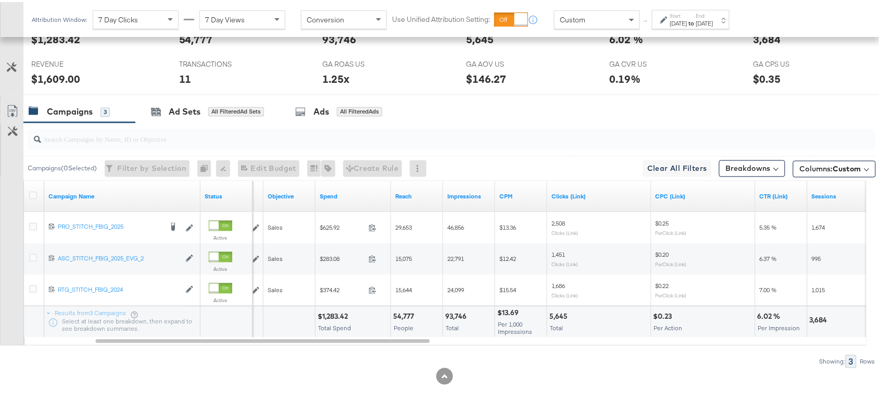
click at [461, 316] on div "93,746" at bounding box center [457, 315] width 24 height 10
copy div "93,746"
click at [461, 316] on div "93,746" at bounding box center [457, 315] width 24 height 10
click at [557, 316] on div "5,645" at bounding box center [559, 315] width 21 height 10
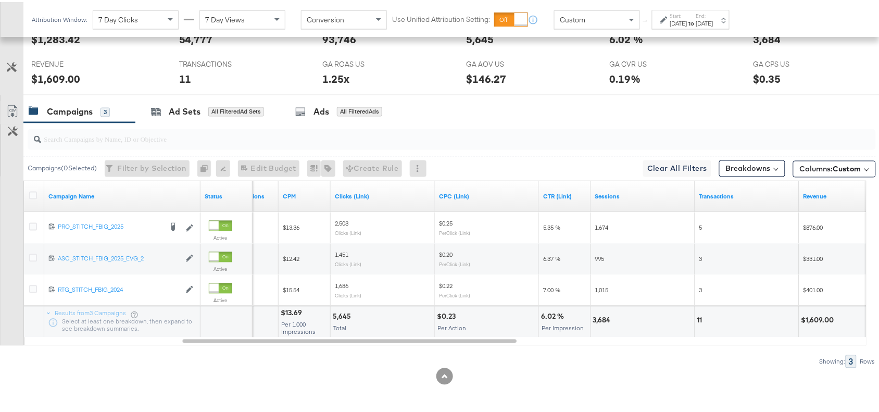
click at [599, 316] on div "3,684" at bounding box center [603, 319] width 21 height 10
copy div "3,684"
click at [599, 316] on div "3,684" at bounding box center [603, 319] width 21 height 10
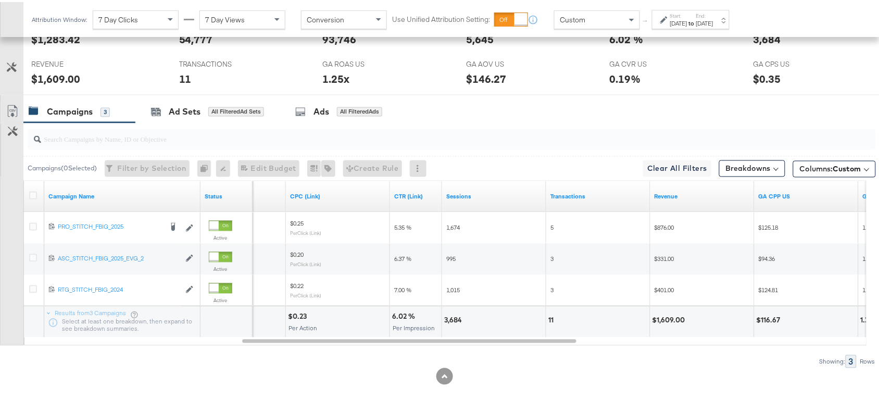
click at [552, 319] on div "11" at bounding box center [552, 319] width 8 height 10
copy div "11"
click at [552, 319] on div "11" at bounding box center [552, 319] width 8 height 10
click at [672, 318] on div "$1,609.00" at bounding box center [671, 319] width 36 height 10
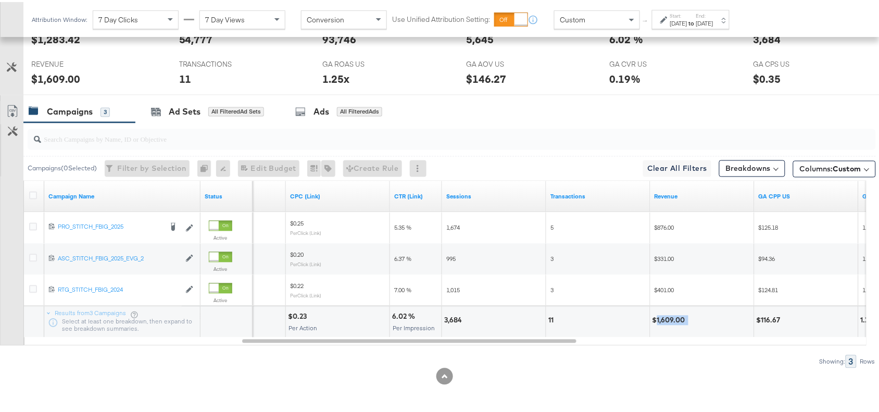
click at [672, 318] on div "$1,609.00" at bounding box center [671, 319] width 36 height 10
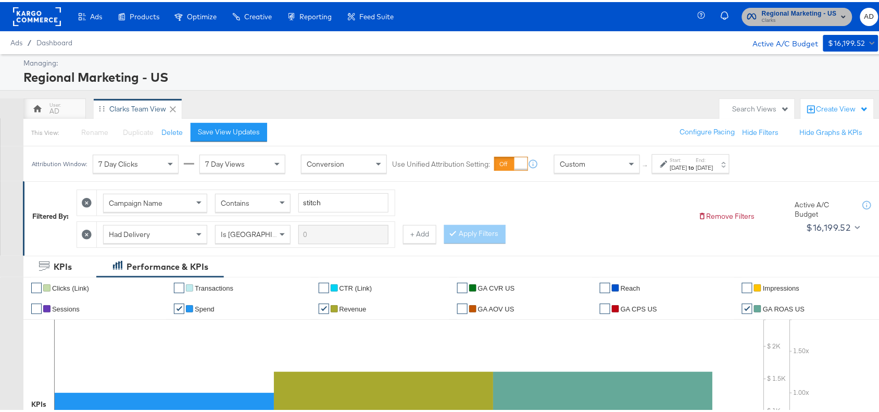
click at [781, 12] on span "Regional Marketing - US" at bounding box center [799, 11] width 75 height 11
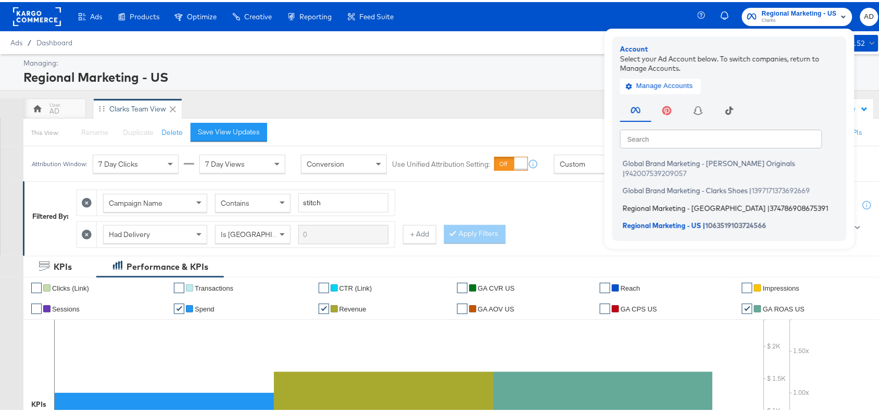
click at [644, 202] on span "Regional Marketing - [GEOGRAPHIC_DATA]" at bounding box center [694, 206] width 143 height 8
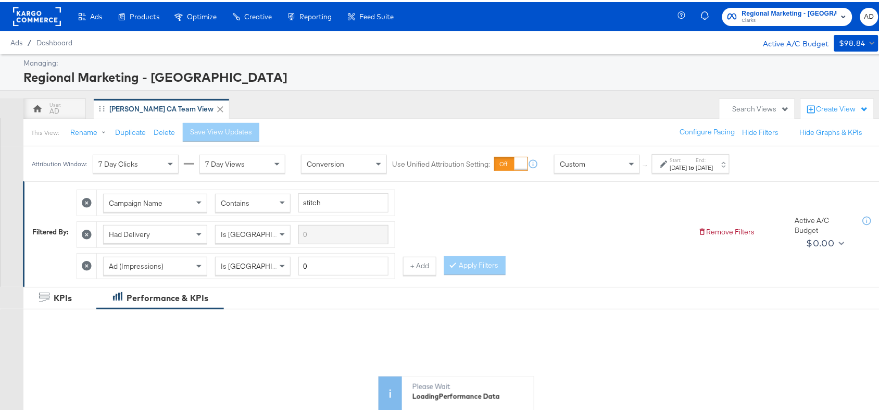
click at [687, 167] on div "[DATE]" at bounding box center [678, 165] width 17 height 8
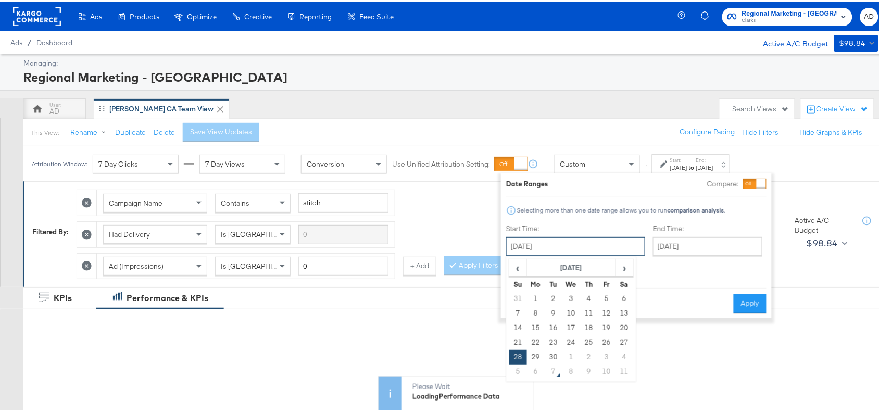
click at [576, 250] on input "[DATE]" at bounding box center [575, 244] width 139 height 19
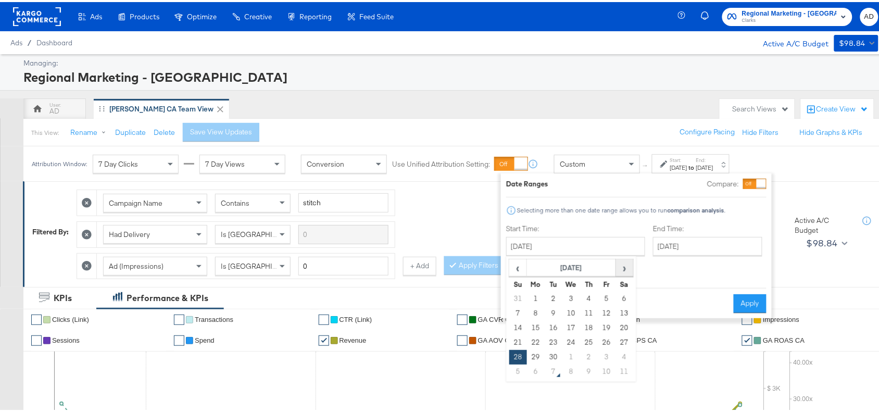
click at [629, 268] on span "›" at bounding box center [625, 266] width 16 height 16
click at [519, 308] on td "5" at bounding box center [518, 311] width 18 height 15
type input "[DATE]"
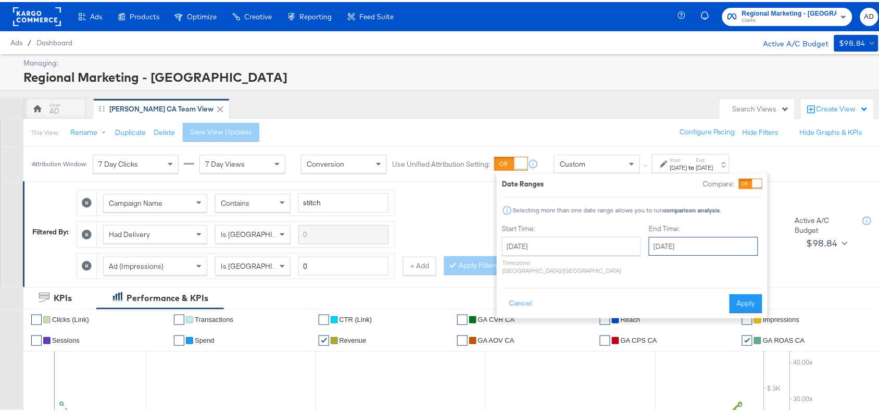
click at [694, 237] on input "[DATE]" at bounding box center [703, 244] width 109 height 19
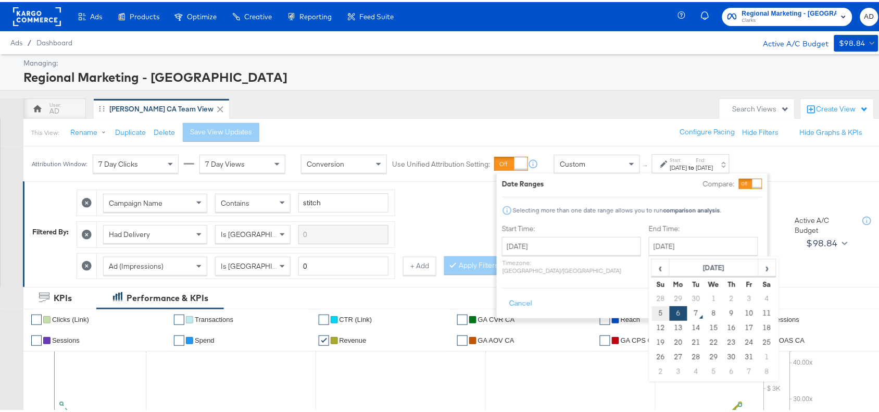
click at [652, 315] on td "5" at bounding box center [661, 311] width 18 height 15
type input "[DATE]"
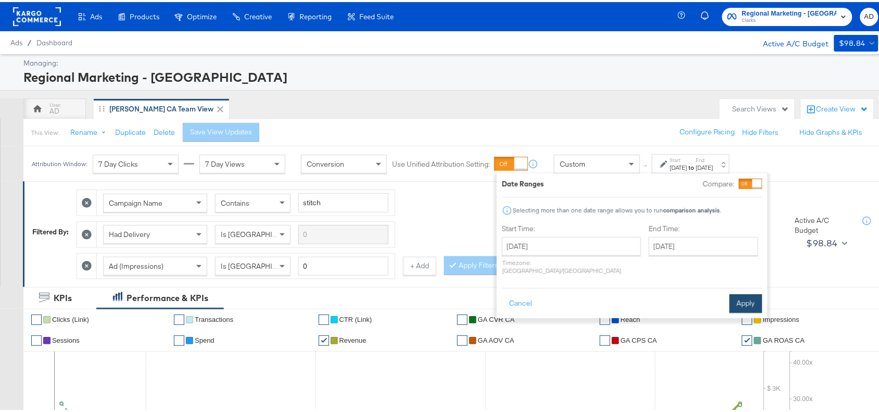
click at [743, 298] on button "Apply" at bounding box center [746, 301] width 33 height 19
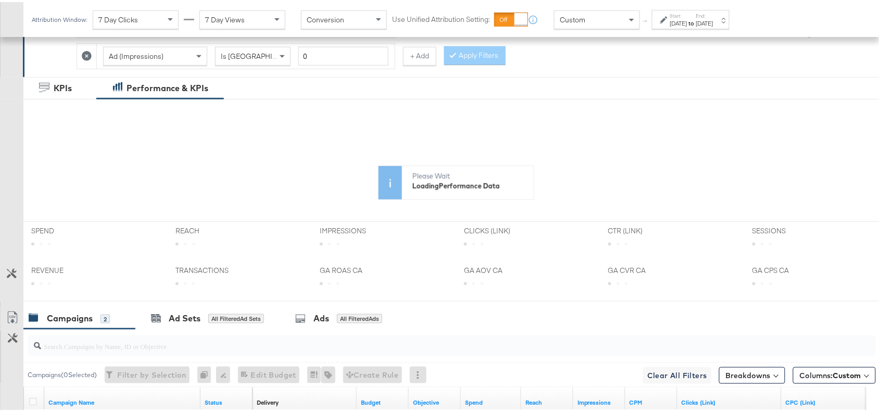
scroll to position [388, 0]
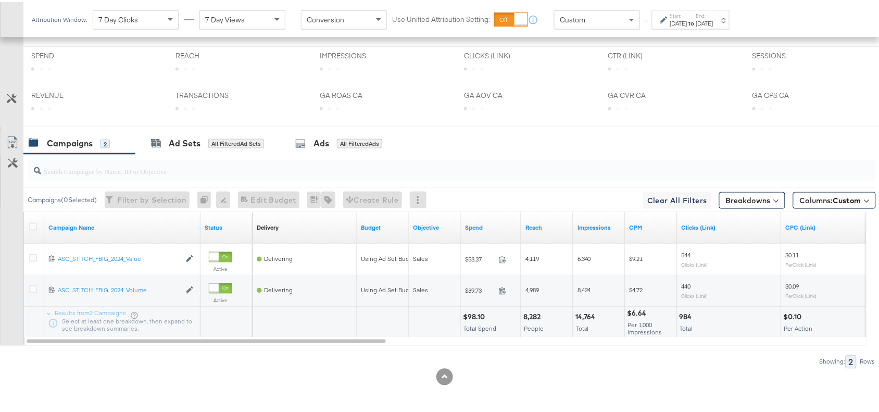
click at [470, 314] on div "$98.10" at bounding box center [475, 315] width 25 height 10
copy div "98.10"
click at [470, 314] on div "$98.10" at bounding box center [475, 315] width 25 height 10
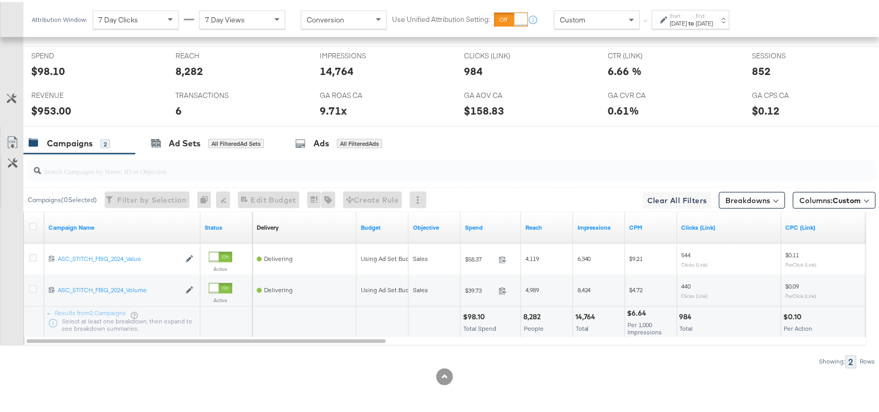
click at [586, 314] on div "14,764" at bounding box center [586, 315] width 23 height 10
copy div "14,764"
click at [586, 314] on div "14,764" at bounding box center [586, 315] width 23 height 10
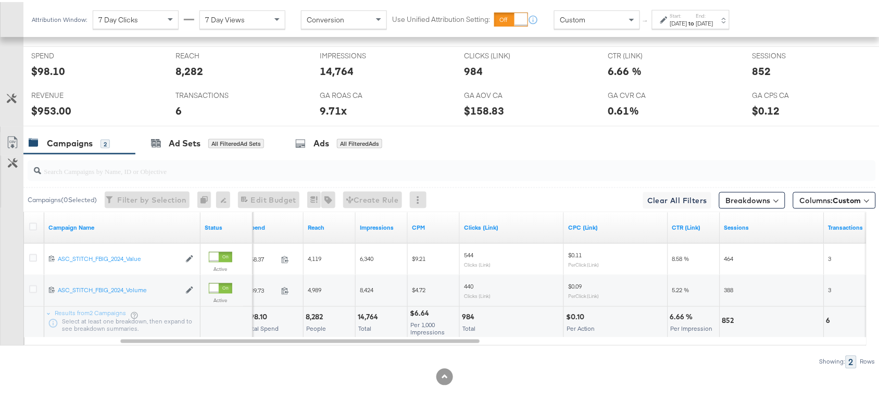
click at [468, 315] on div "984" at bounding box center [470, 315] width 16 height 10
copy div "984"
click at [468, 315] on div "984" at bounding box center [470, 315] width 16 height 10
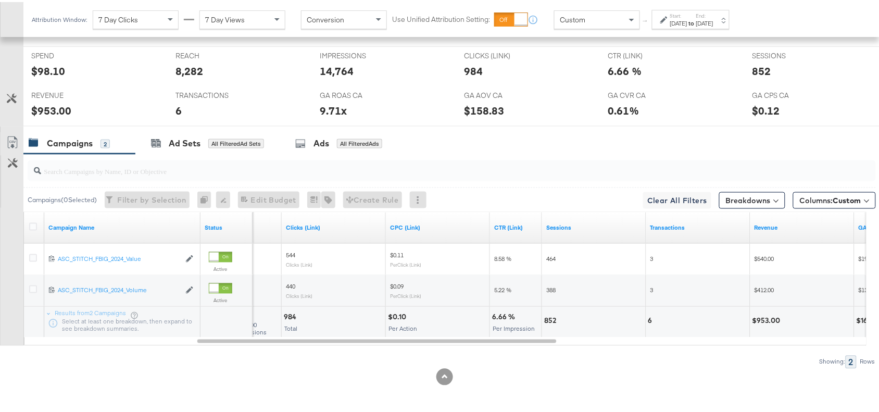
click at [554, 316] on div "852" at bounding box center [551, 319] width 15 height 10
copy div "852"
click at [647, 318] on div "6" at bounding box center [698, 320] width 104 height 31
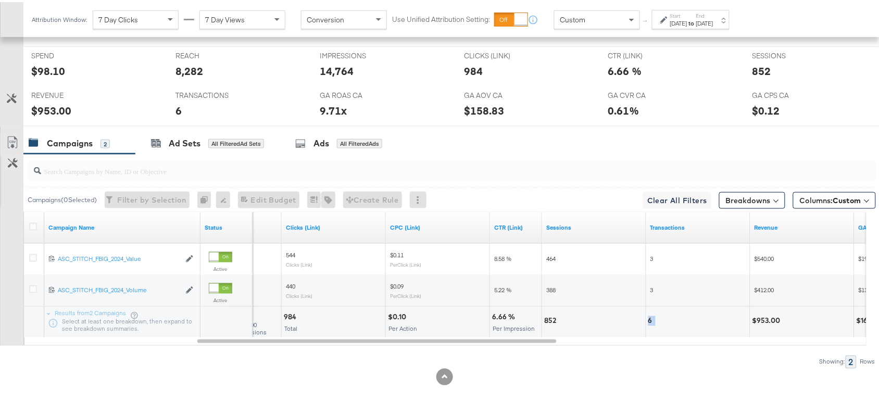
click at [647, 318] on div "6" at bounding box center [698, 320] width 104 height 31
copy div "6"
click at [771, 319] on div "$953.00" at bounding box center [768, 319] width 31 height 10
copy div "953.00"
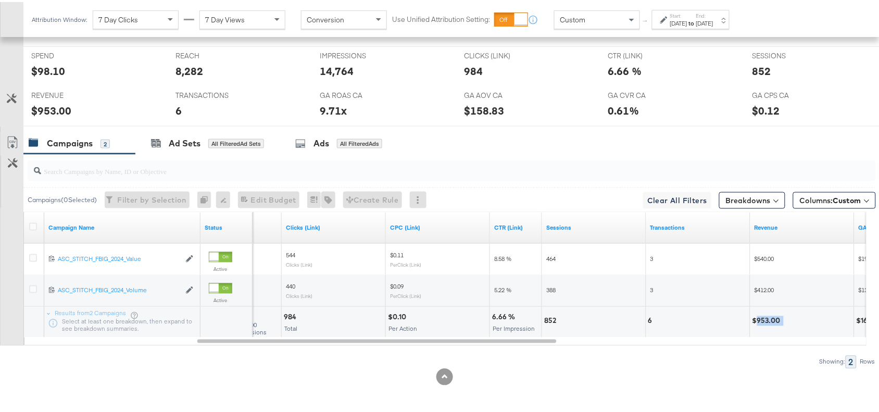
click at [771, 319] on div "$953.00" at bounding box center [768, 319] width 31 height 10
click at [700, 30] on div "Attribution Window: 7 Day Clicks 7 Day Views Conversion Use Unified Attribution…" at bounding box center [382, 17] width 719 height 35
click at [687, 12] on label "Start:" at bounding box center [678, 13] width 17 height 7
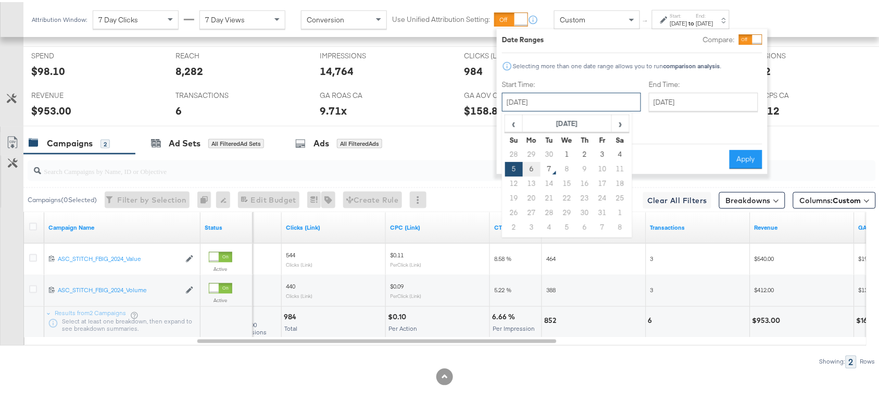
drag, startPoint x: 550, startPoint y: 105, endPoint x: 530, endPoint y: 173, distance: 71.3
click at [530, 109] on div "[DATE] ‹ [DATE] › Su Mo Tu We Th Fr Sa 28 29 30 1 2 3 4 5 6 7 8 9 10 11 12 13 1…" at bounding box center [571, 100] width 139 height 19
click at [530, 173] on td "6" at bounding box center [532, 167] width 18 height 15
type input "[DATE]"
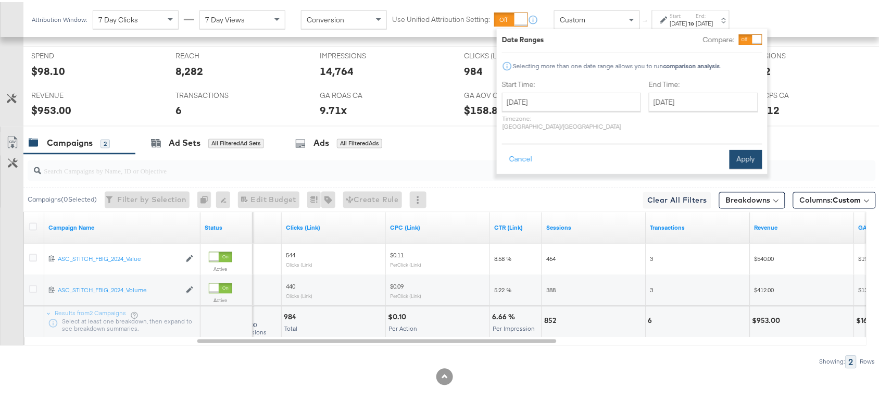
click at [744, 148] on button "Apply" at bounding box center [746, 157] width 33 height 19
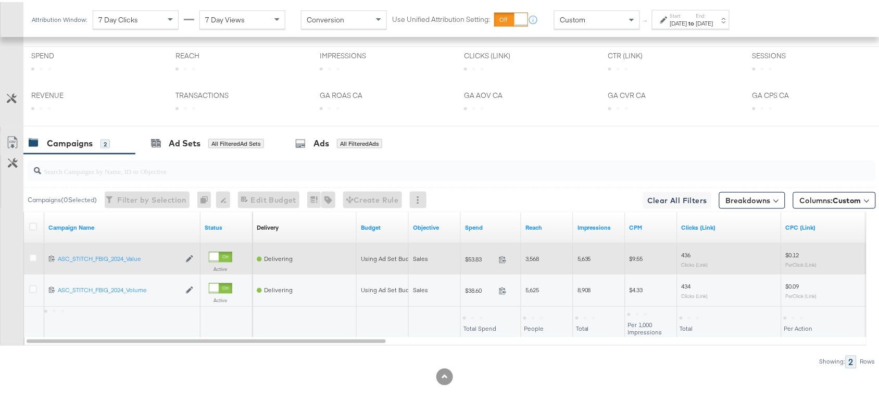
scroll to position [490, 0]
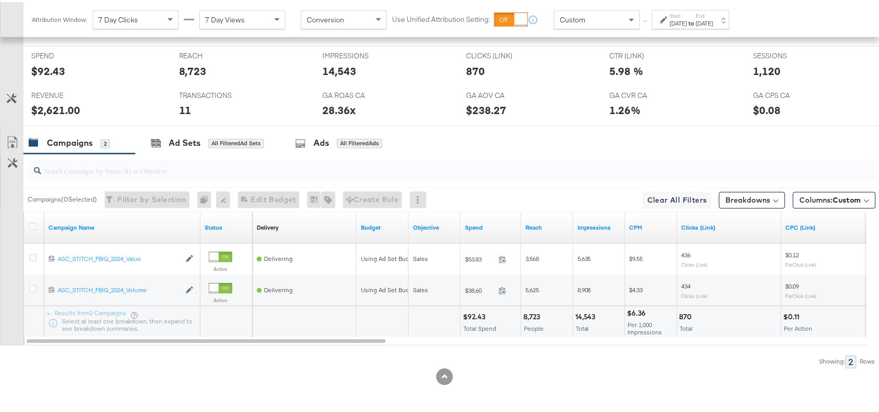
click at [474, 312] on div "$92.43" at bounding box center [476, 315] width 26 height 10
copy div "92.43"
click at [474, 312] on div "$92.43" at bounding box center [476, 315] width 26 height 10
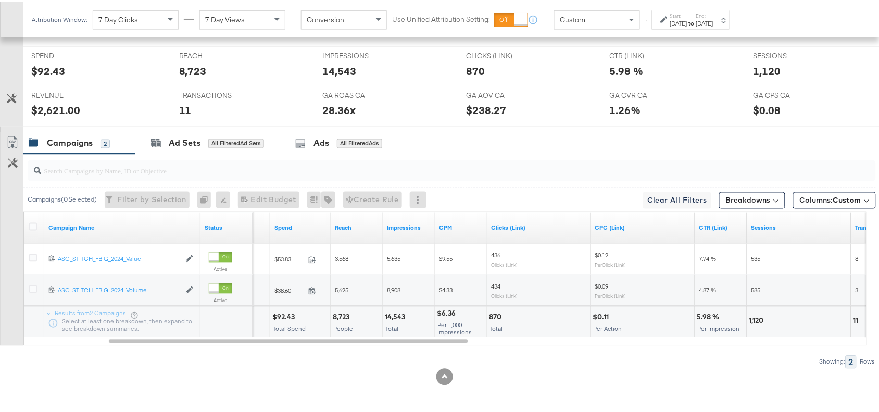
click at [395, 314] on div "14,543" at bounding box center [396, 315] width 23 height 10
copy div "14,543"
click at [395, 314] on div "14,543" at bounding box center [396, 315] width 23 height 10
click at [493, 312] on div "870" at bounding box center [497, 315] width 16 height 10
copy div "870"
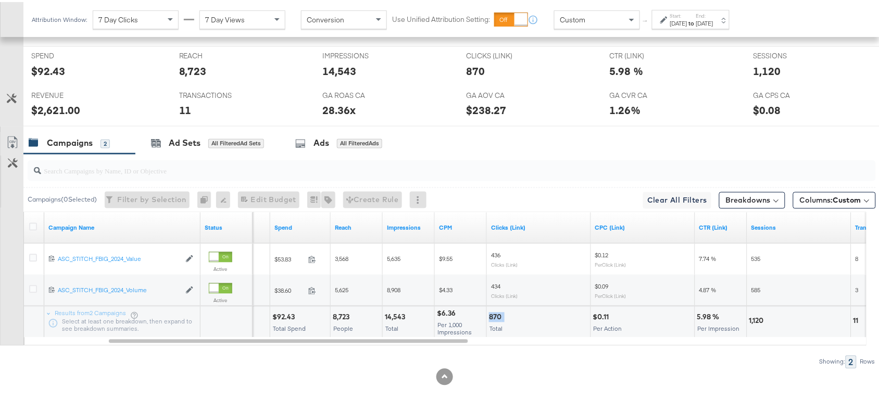
click at [493, 312] on div "870" at bounding box center [497, 315] width 16 height 10
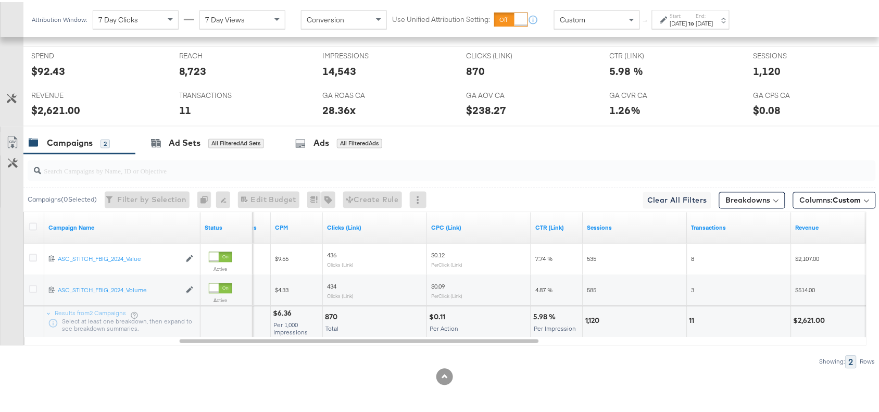
click at [592, 318] on div "1,120" at bounding box center [594, 319] width 18 height 10
click at [693, 318] on div "11" at bounding box center [694, 319] width 8 height 10
copy div "11"
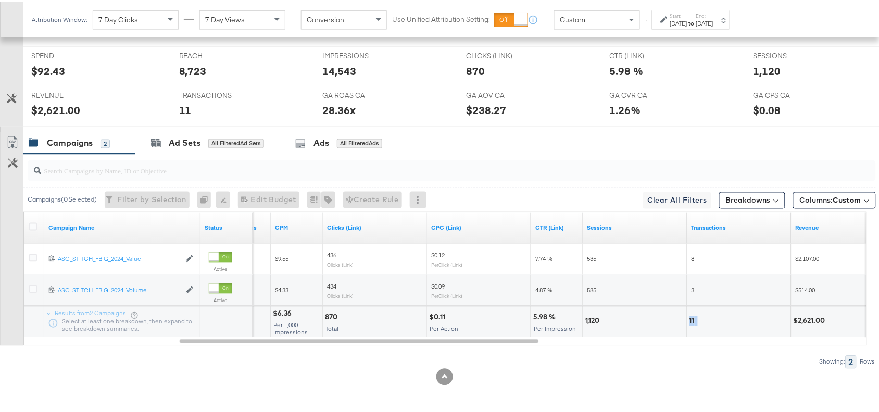
click at [693, 318] on div "11" at bounding box center [694, 319] width 8 height 10
click at [809, 319] on div "$2,621.00" at bounding box center [811, 319] width 35 height 10
